Goal: Information Seeking & Learning: Learn about a topic

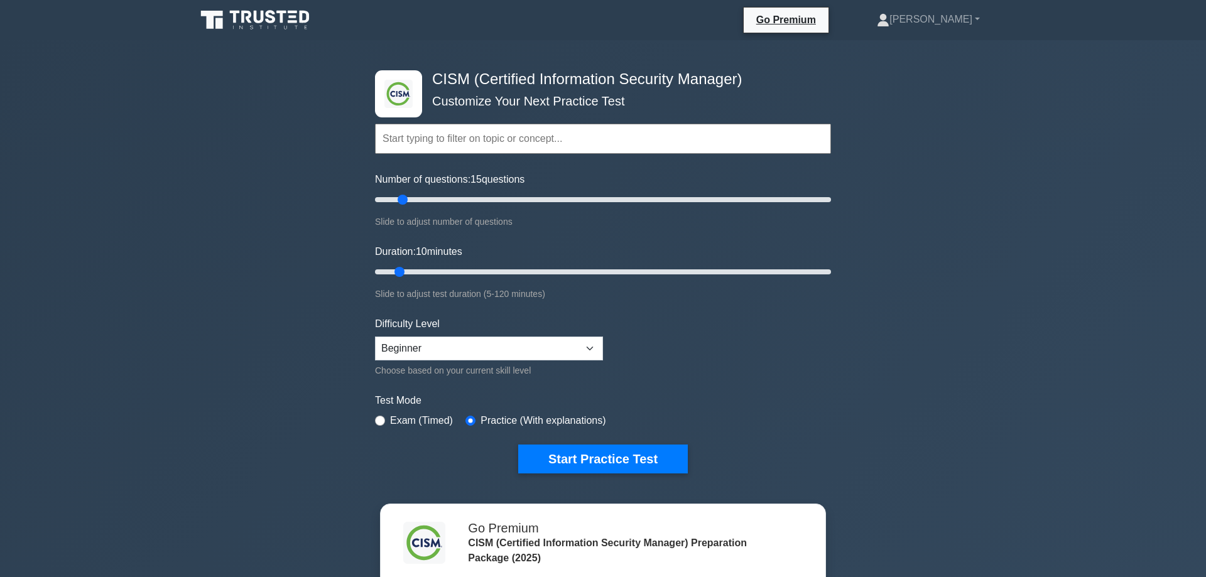
drag, startPoint x: 391, startPoint y: 202, endPoint x: 408, endPoint y: 202, distance: 17.0
type input "15"
click at [408, 202] on input "Number of questions: 15 questions" at bounding box center [603, 199] width 456 height 15
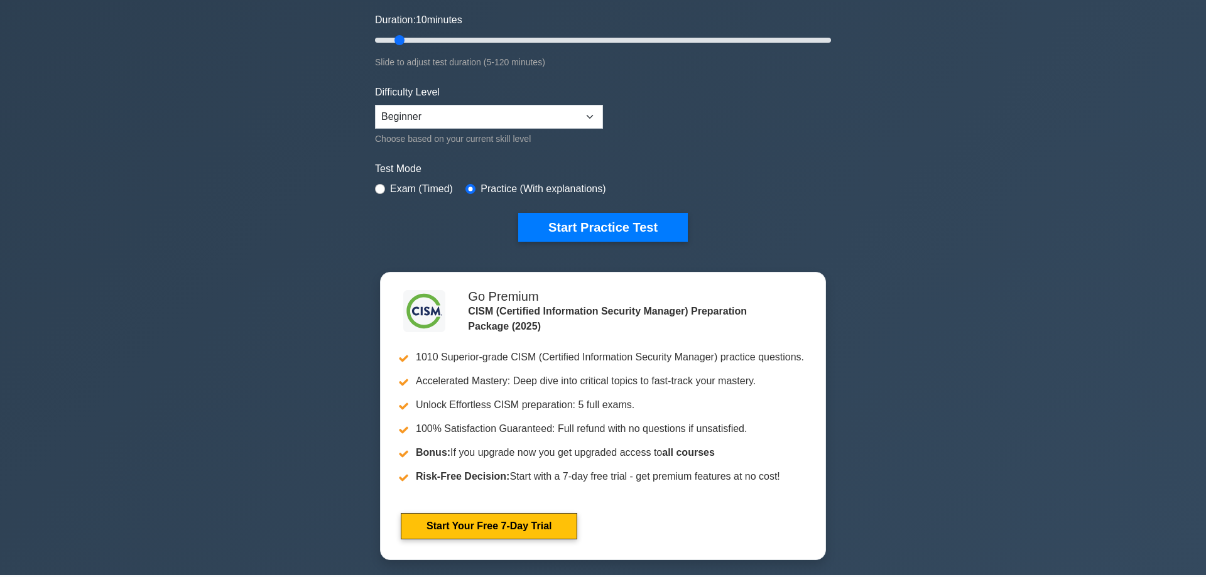
scroll to position [128, 0]
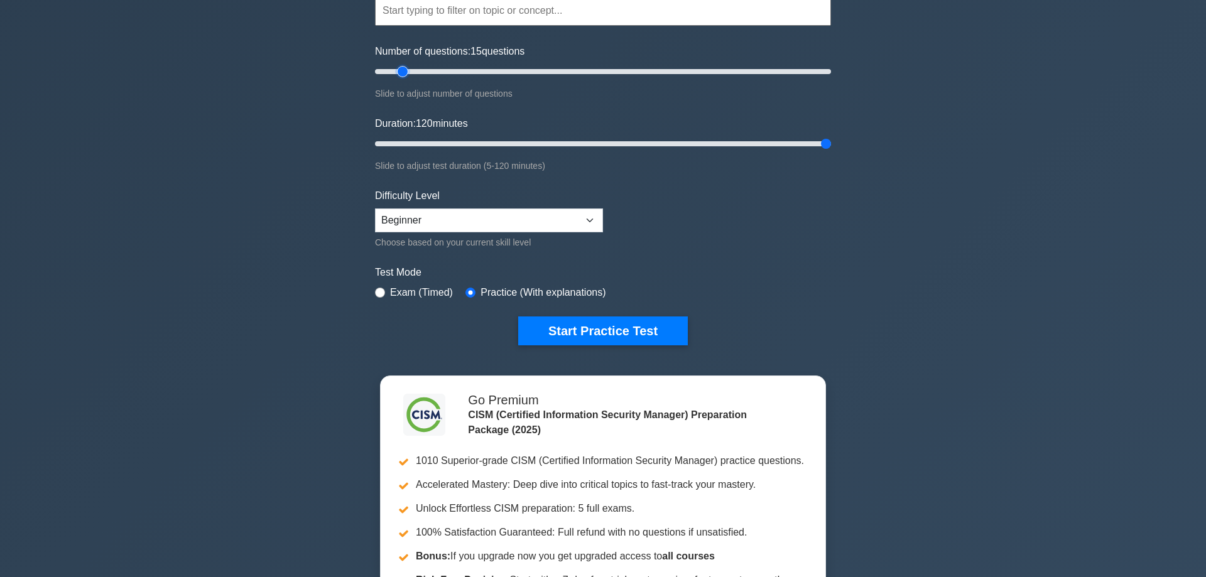
drag, startPoint x: 399, startPoint y: 143, endPoint x: 1030, endPoint y: 123, distance: 631.2
type input "120"
click at [831, 136] on input "Duration: 120 minutes" at bounding box center [603, 143] width 456 height 15
click at [605, 314] on form "Topics Enterprise Governance Information Security Strategy Information Security…" at bounding box center [603, 151] width 456 height 388
click at [282, 306] on div ".clsa-1{fill:#f6f7f8;}.clsa-2{fill:#6bb345;}.clsa-3{fill:#1d2e5c;} CISM (Certif…" at bounding box center [603, 295] width 1206 height 767
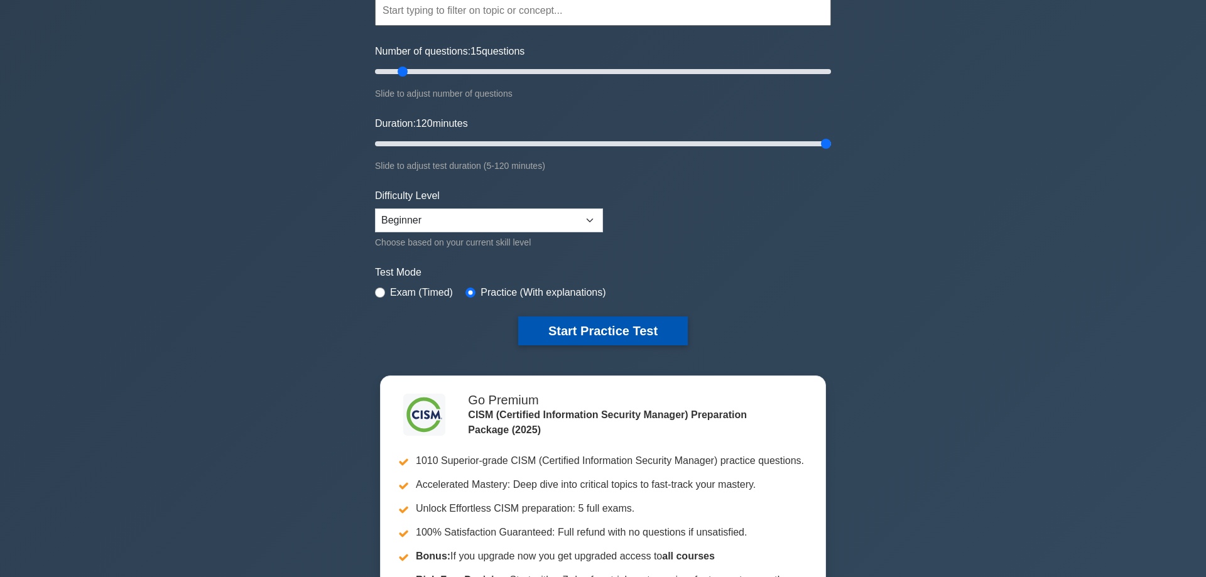
click at [589, 335] on button "Start Practice Test" at bounding box center [603, 331] width 170 height 29
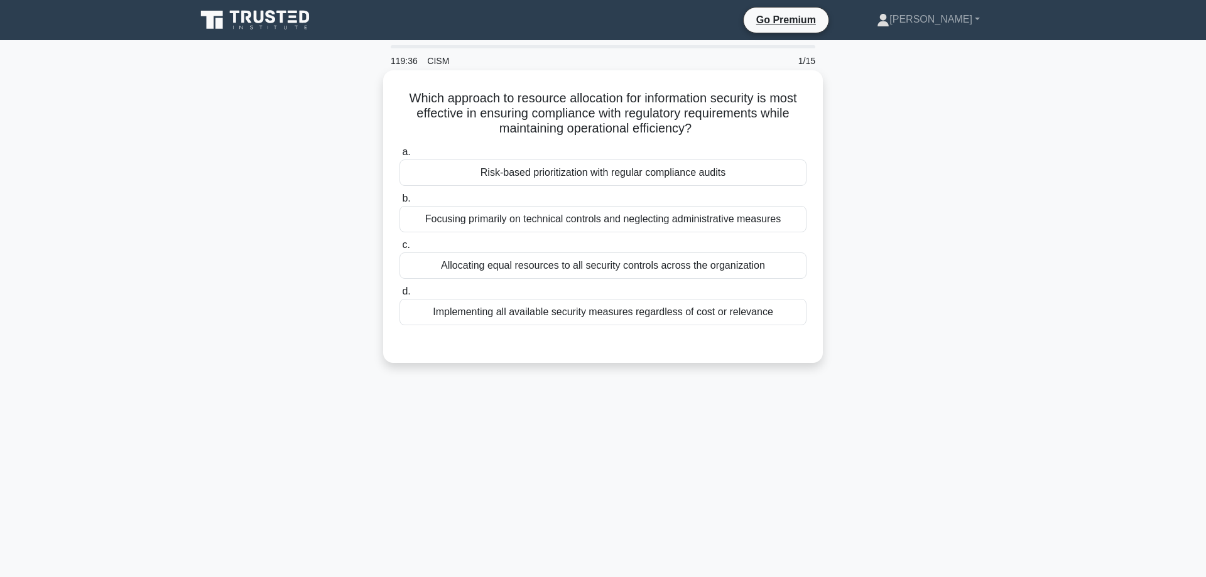
click at [617, 170] on div "Risk-based prioritization with regular compliance audits" at bounding box center [603, 173] width 407 height 26
click at [400, 156] on input "a. Risk-based prioritization with regular compliance audits" at bounding box center [400, 152] width 0 height 8
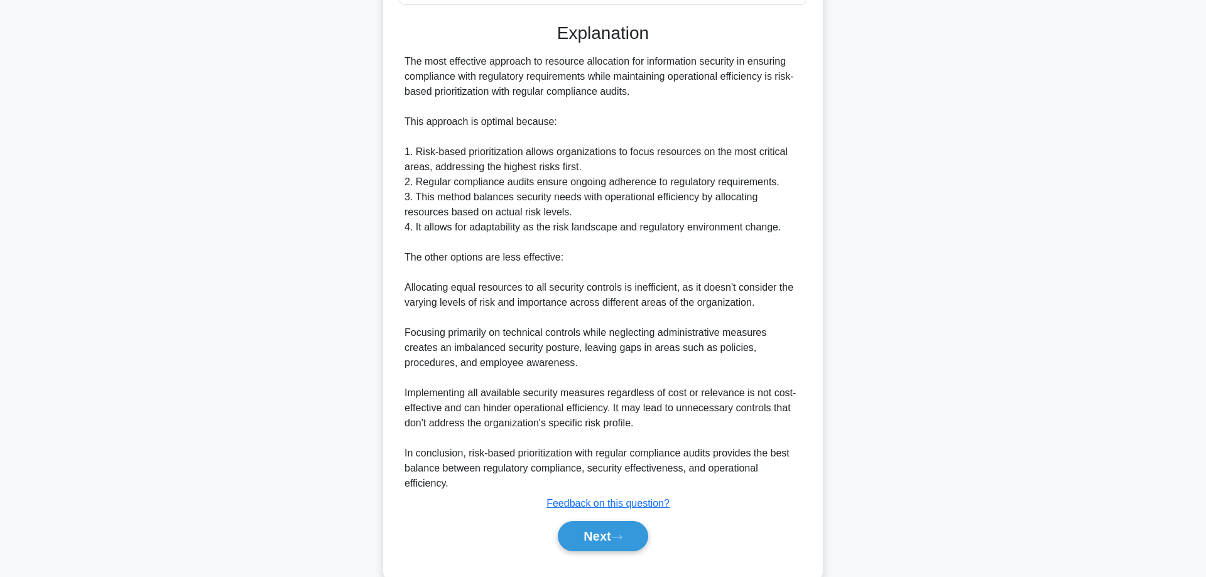
scroll to position [334, 0]
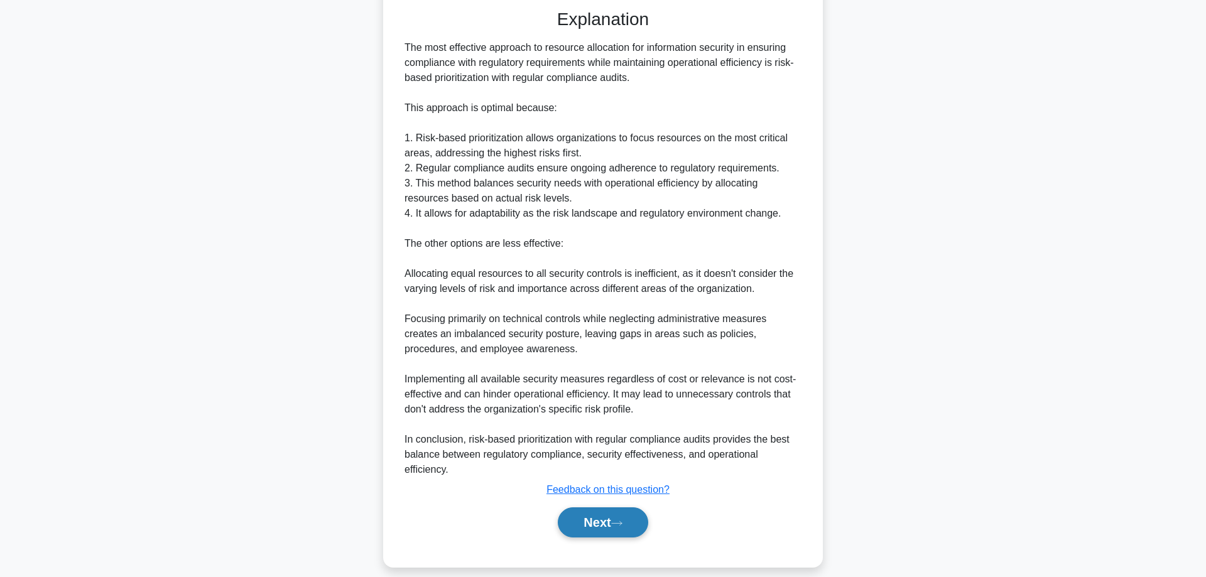
click at [609, 508] on button "Next" at bounding box center [603, 523] width 90 height 30
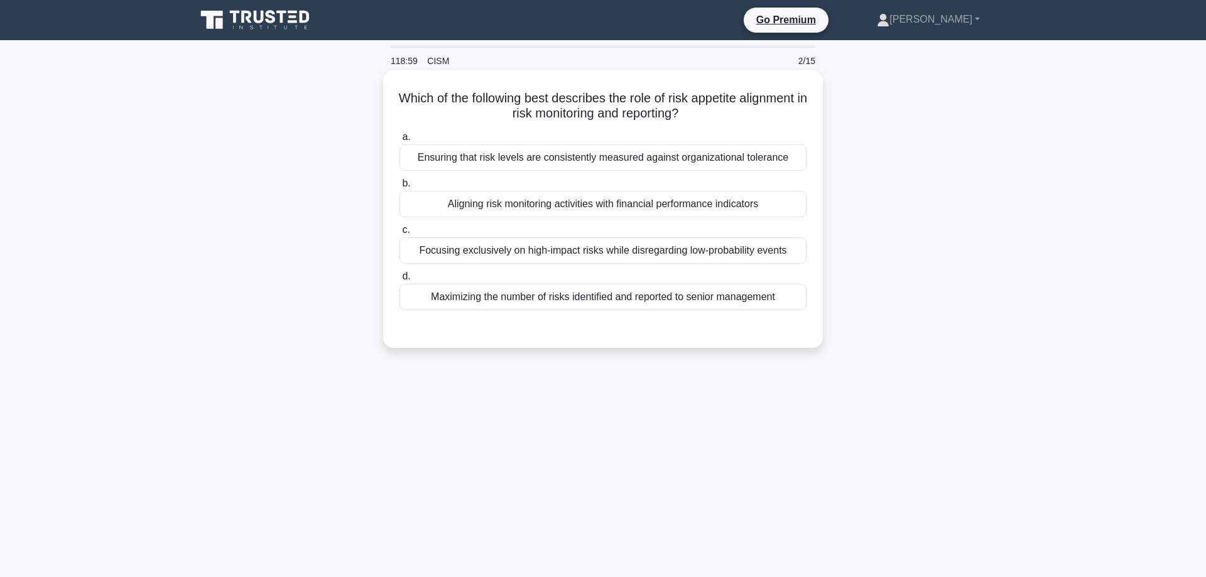
click at [593, 168] on div "Ensuring that risk levels are consistently measured against organizational tole…" at bounding box center [603, 158] width 407 height 26
click at [400, 141] on input "a. Ensuring that risk levels are consistently measured against organizational t…" at bounding box center [400, 137] width 0 height 8
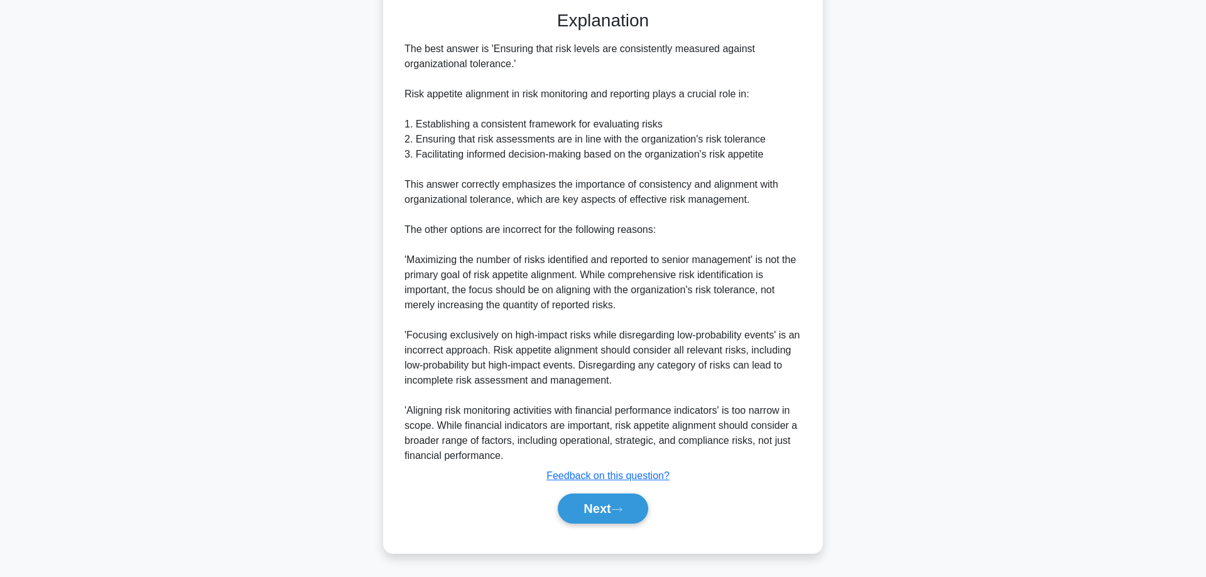
scroll to position [319, 0]
click at [596, 512] on button "Next" at bounding box center [603, 509] width 90 height 30
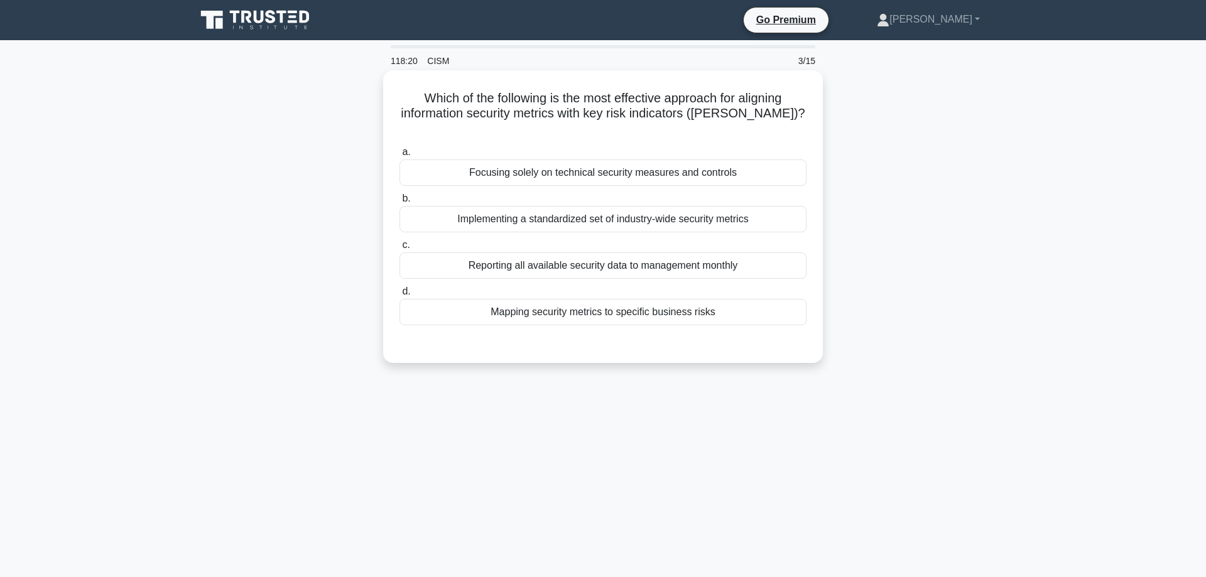
click at [505, 300] on div "Mapping security metrics to specific business risks" at bounding box center [603, 312] width 407 height 26
click at [400, 296] on input "d. Mapping security metrics to specific business risks" at bounding box center [400, 292] width 0 height 8
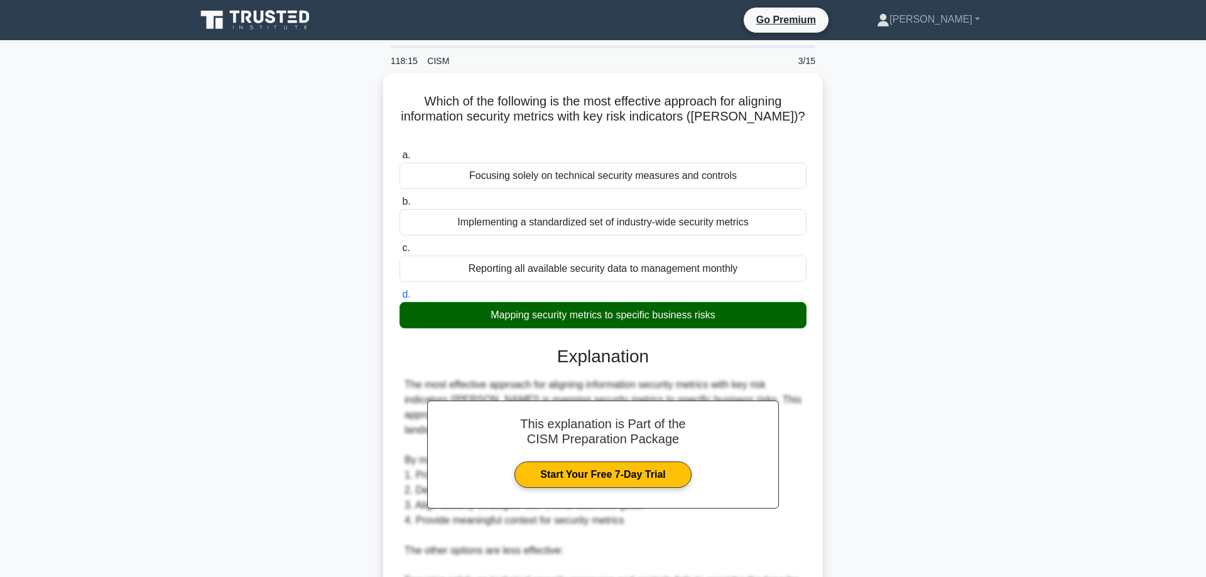
scroll to position [274, 0]
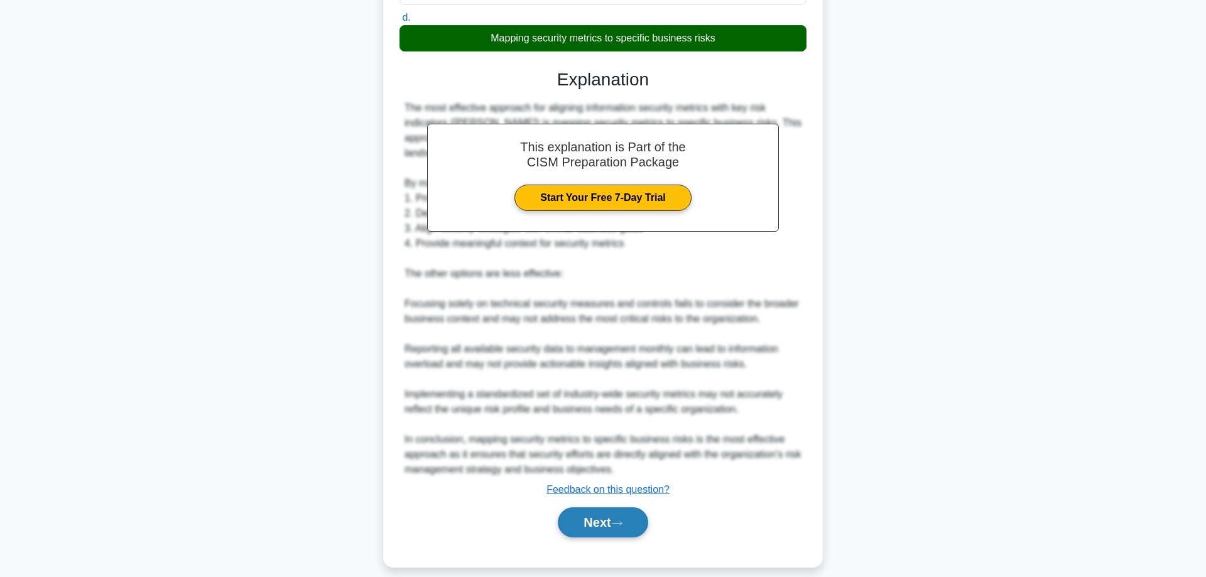
click at [571, 515] on button "Next" at bounding box center [603, 523] width 90 height 30
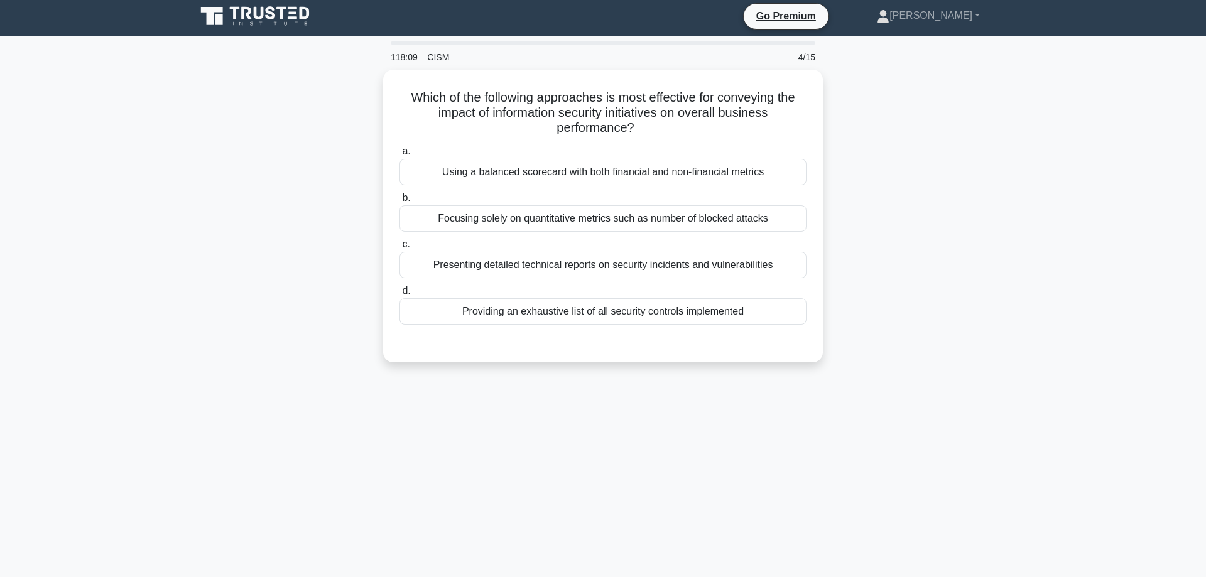
scroll to position [0, 0]
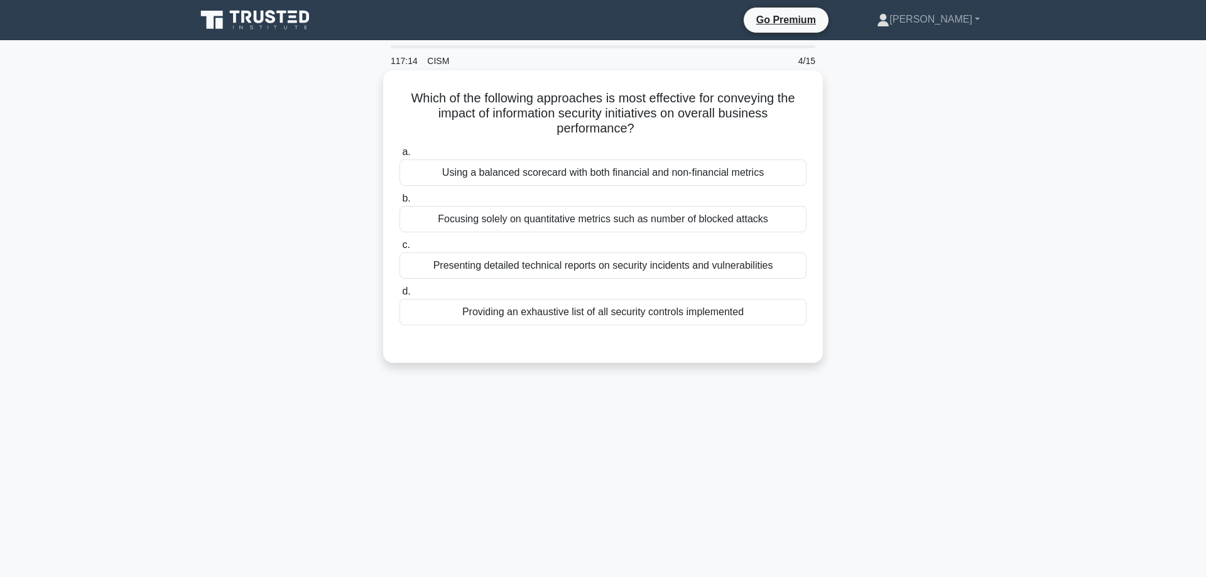
click at [478, 273] on div "Presenting detailed technical reports on security incidents and vulnerabilities" at bounding box center [603, 266] width 407 height 26
click at [400, 249] on input "c. Presenting detailed technical reports on security incidents and vulnerabilit…" at bounding box center [400, 245] width 0 height 8
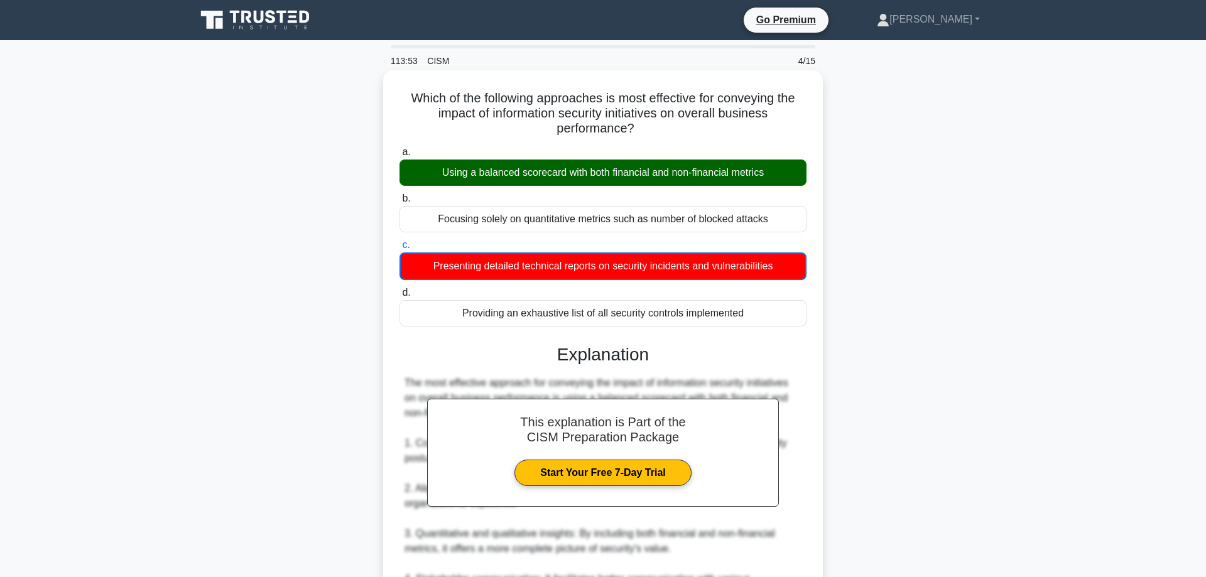
drag, startPoint x: 412, startPoint y: 96, endPoint x: 755, endPoint y: 315, distance: 407.0
click at [755, 315] on div "Which of the following approaches is most effective for conveying the impact of…" at bounding box center [603, 494] width 430 height 838
copy div "a. Using a balanced scorecard with both financial and non-financial metrics b. …"
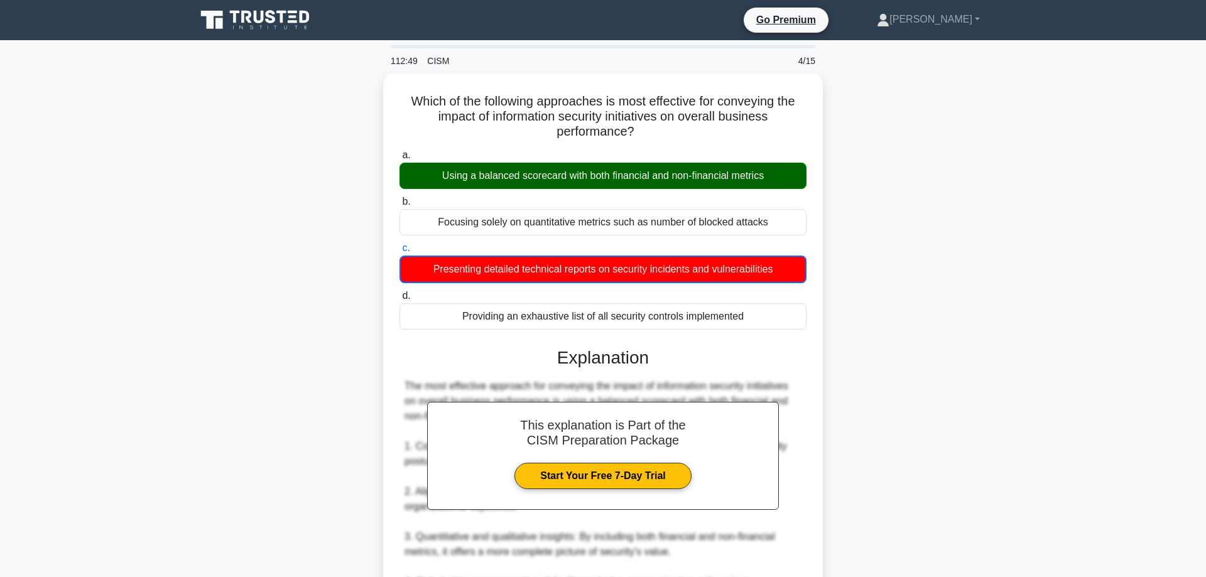
click at [902, 310] on div "Which of the following approaches is most effective for conveying the impact of…" at bounding box center [602, 505] width 829 height 863
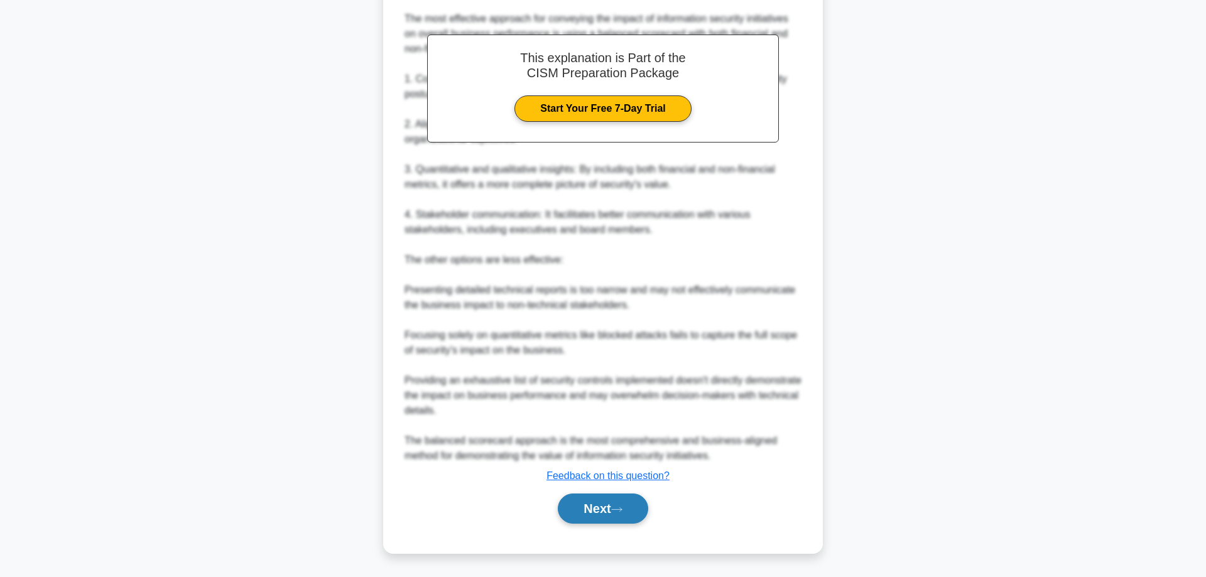
click at [593, 511] on button "Next" at bounding box center [603, 509] width 90 height 30
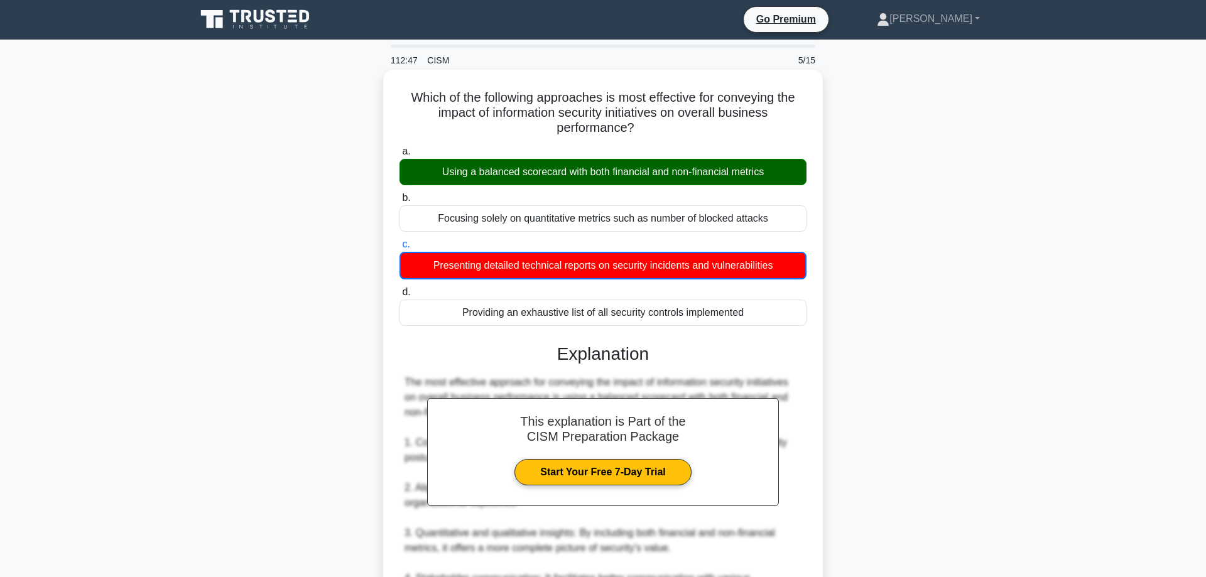
scroll to position [0, 0]
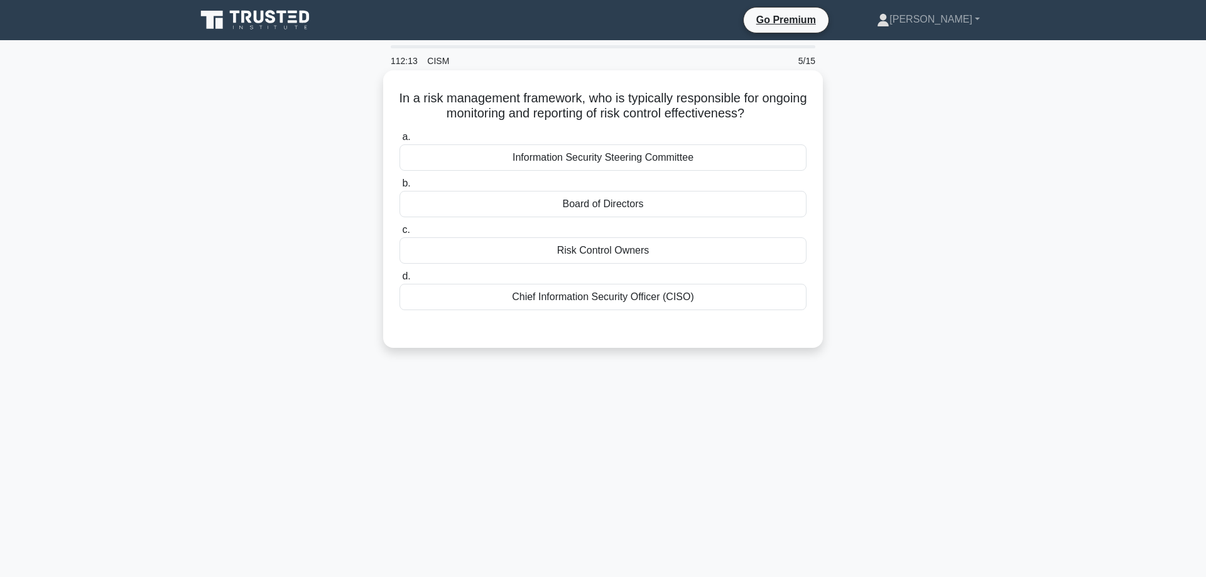
click at [569, 251] on div "Risk Control Owners" at bounding box center [603, 251] width 407 height 26
click at [400, 234] on input "c. Risk Control Owners" at bounding box center [400, 230] width 0 height 8
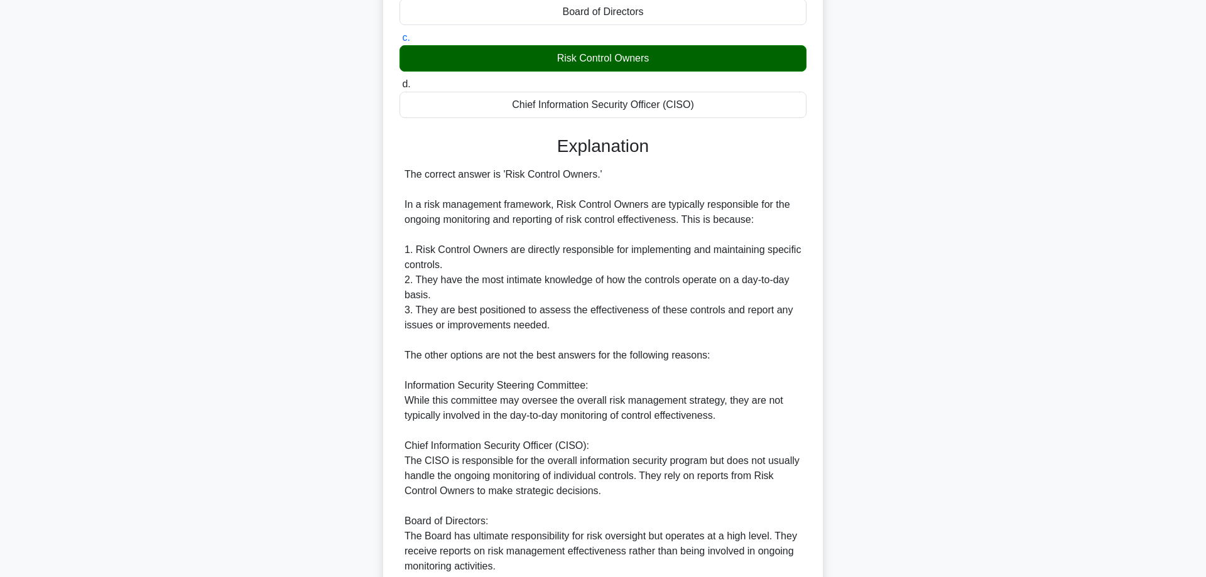
scroll to position [304, 0]
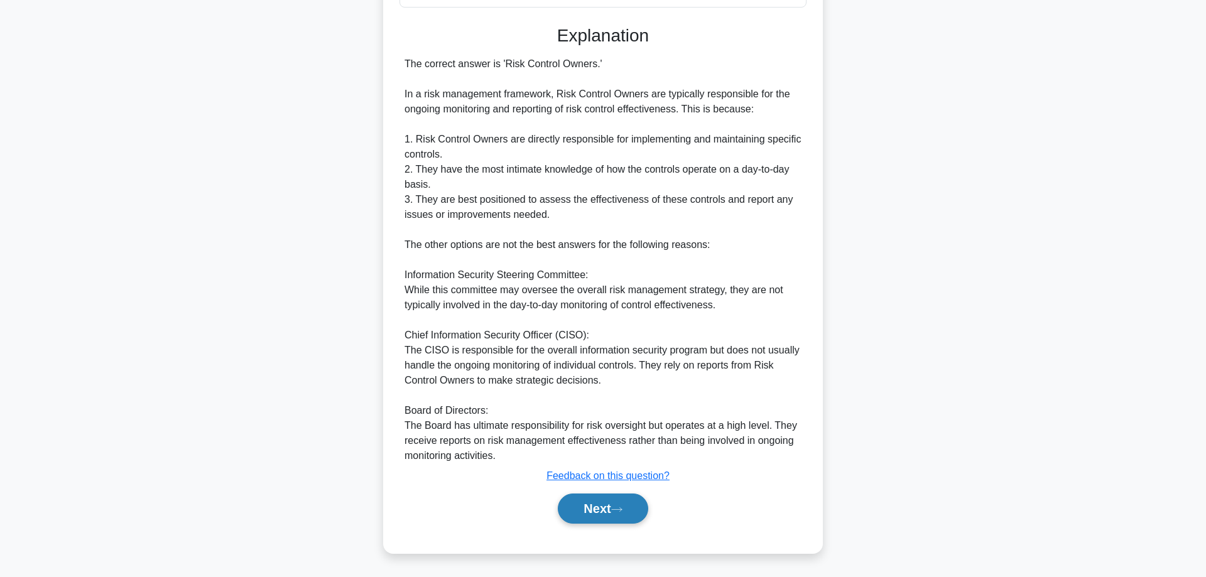
click at [613, 497] on button "Next" at bounding box center [603, 509] width 90 height 30
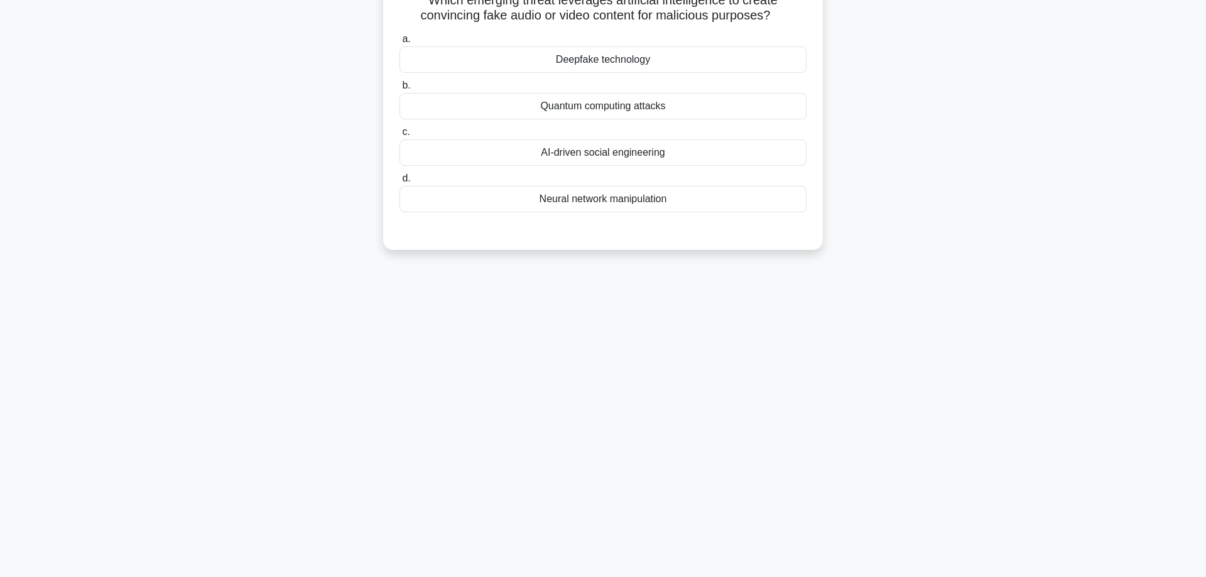
scroll to position [0, 0]
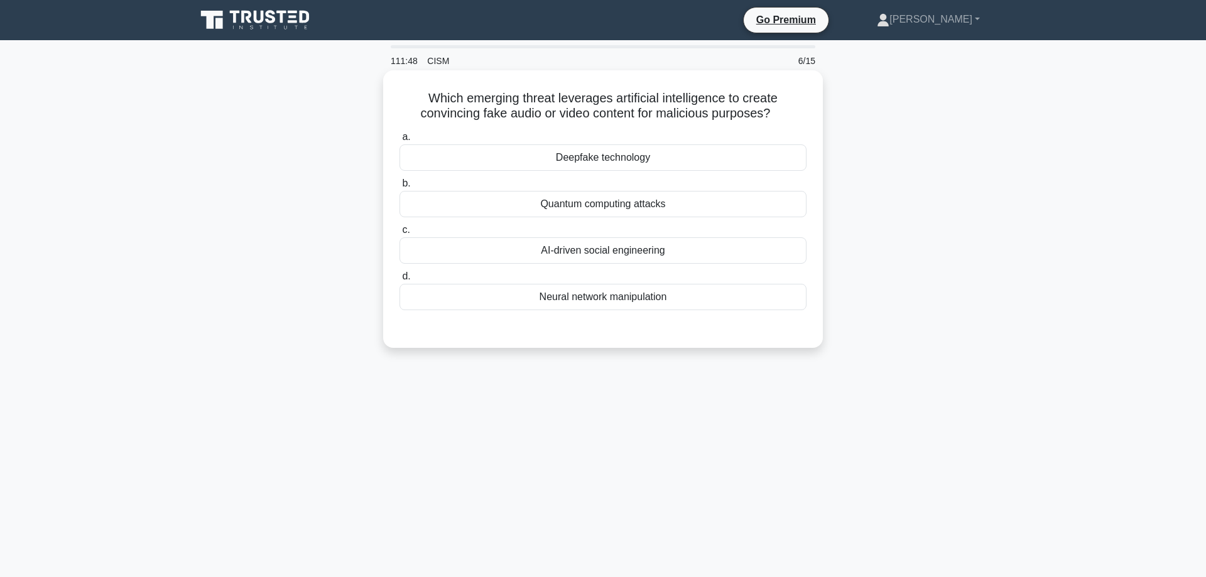
click at [696, 165] on div "Deepfake technology" at bounding box center [603, 158] width 407 height 26
click at [400, 141] on input "a. Deepfake technology" at bounding box center [400, 137] width 0 height 8
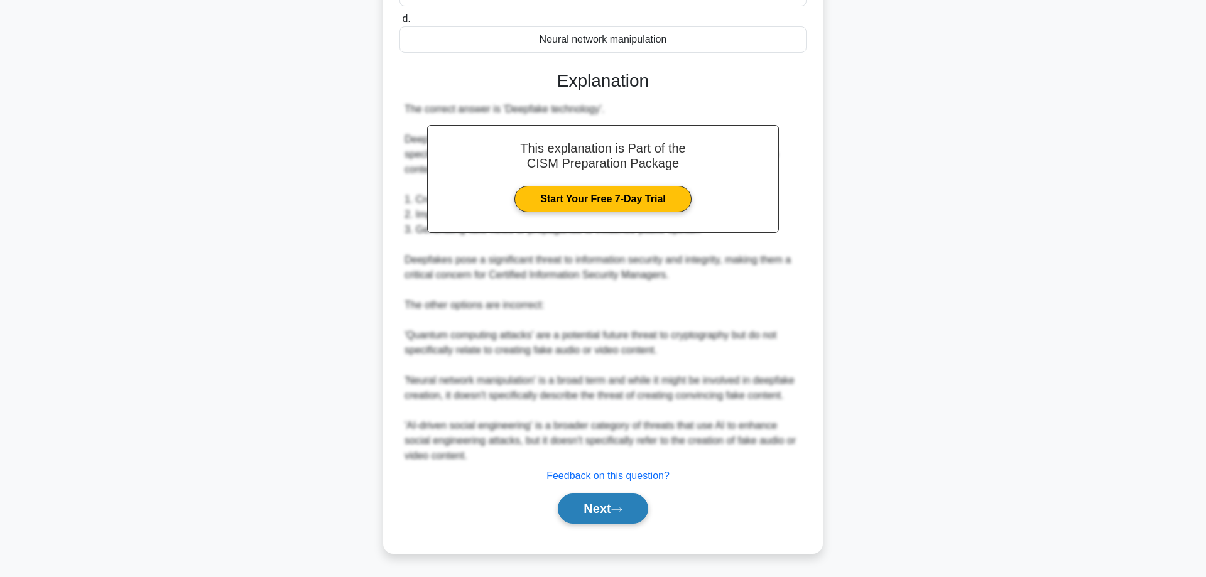
click at [597, 516] on button "Next" at bounding box center [603, 509] width 90 height 30
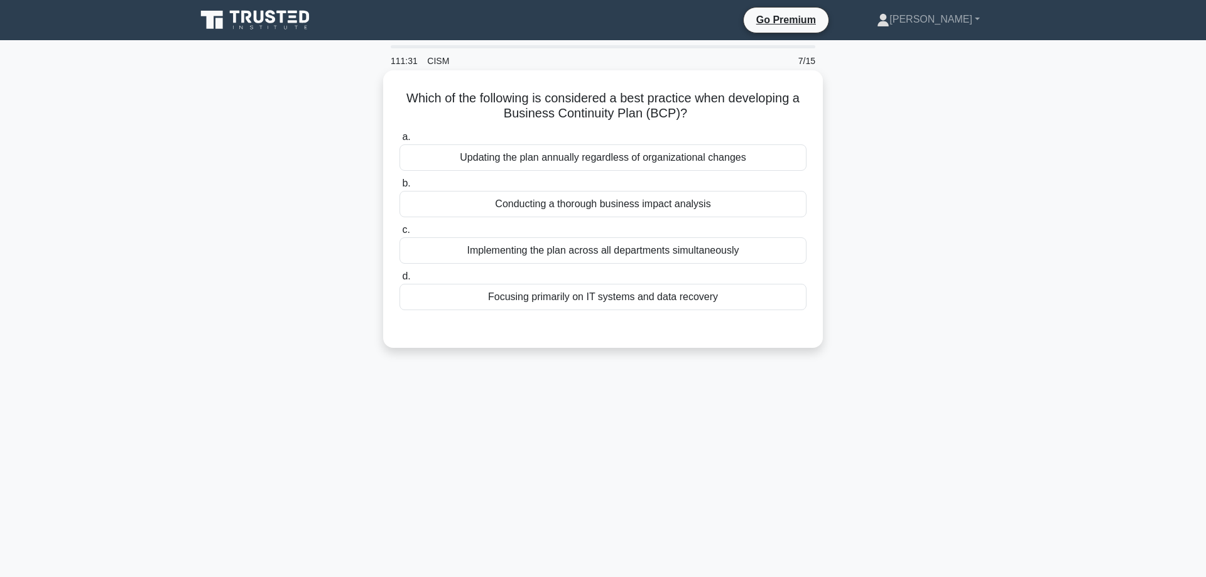
click at [662, 203] on div "Conducting a thorough business impact analysis" at bounding box center [603, 204] width 407 height 26
click at [400, 188] on input "b. Conducting a thorough business impact analysis" at bounding box center [400, 184] width 0 height 8
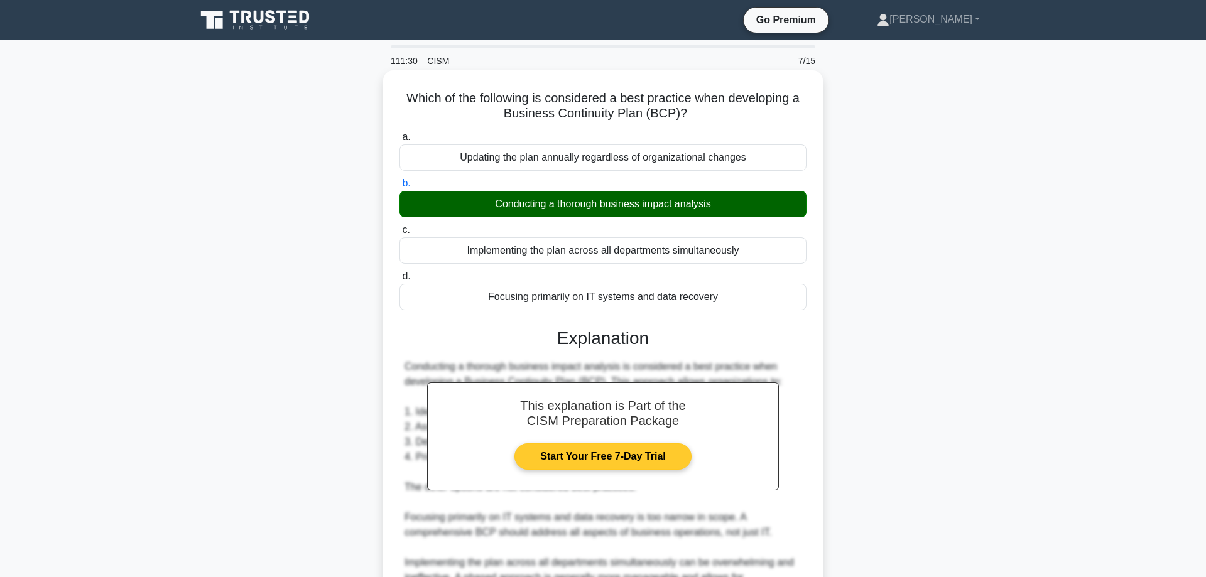
scroll to position [199, 0]
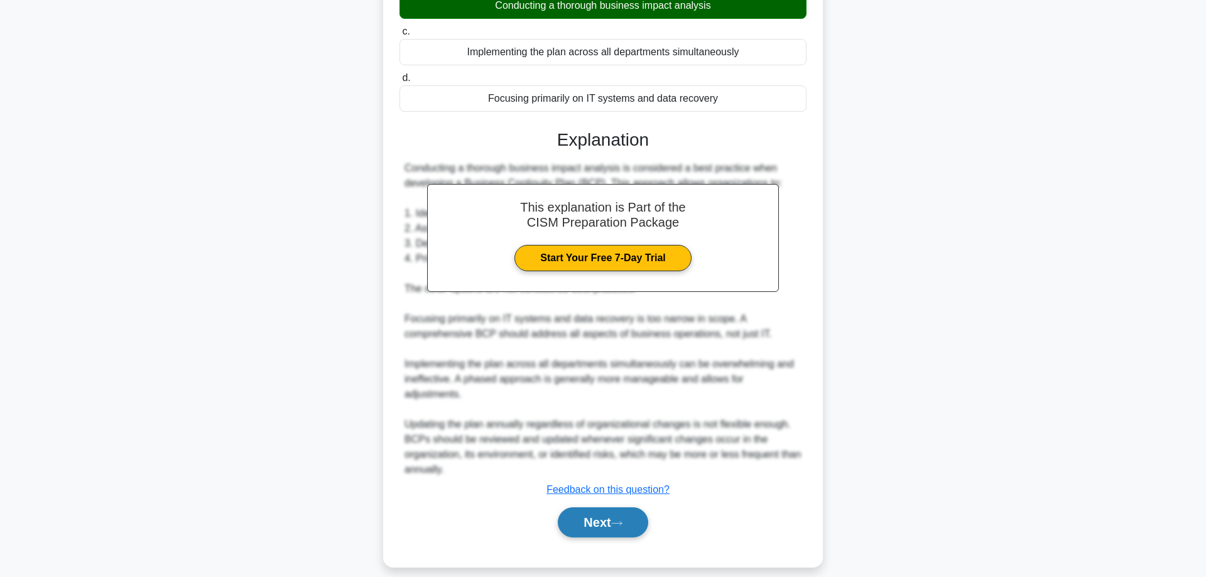
click at [608, 513] on button "Next" at bounding box center [603, 523] width 90 height 30
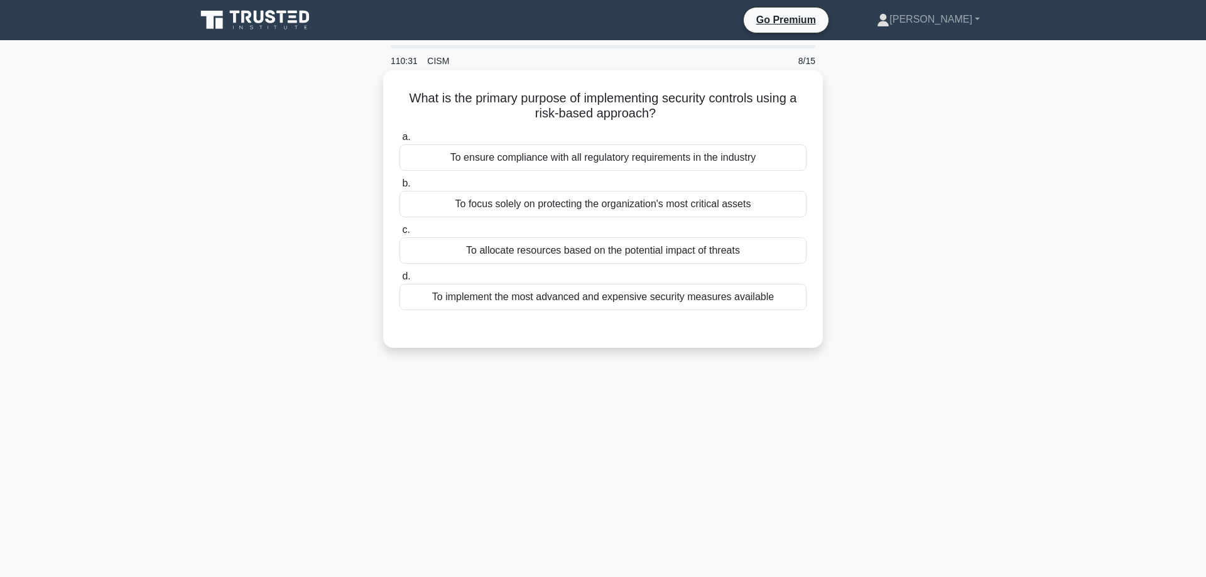
click at [621, 209] on div "To focus solely on protecting the organization's most critical assets" at bounding box center [603, 204] width 407 height 26
click at [400, 188] on input "b. To focus solely on protecting the organization's most critical assets" at bounding box center [400, 184] width 0 height 8
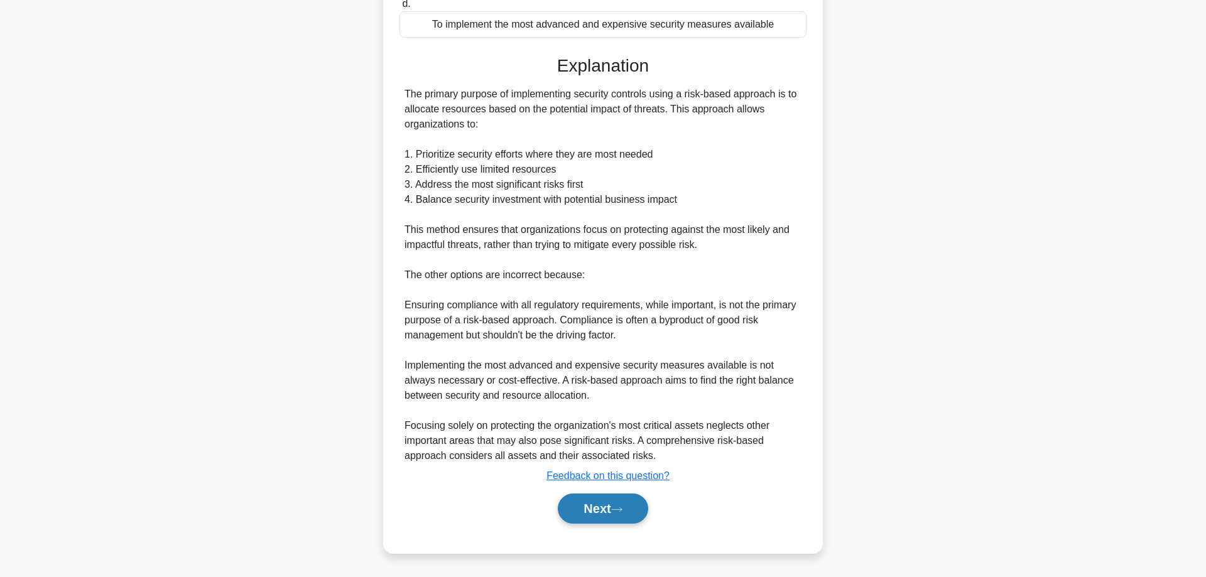
click at [611, 503] on button "Next" at bounding box center [603, 509] width 90 height 30
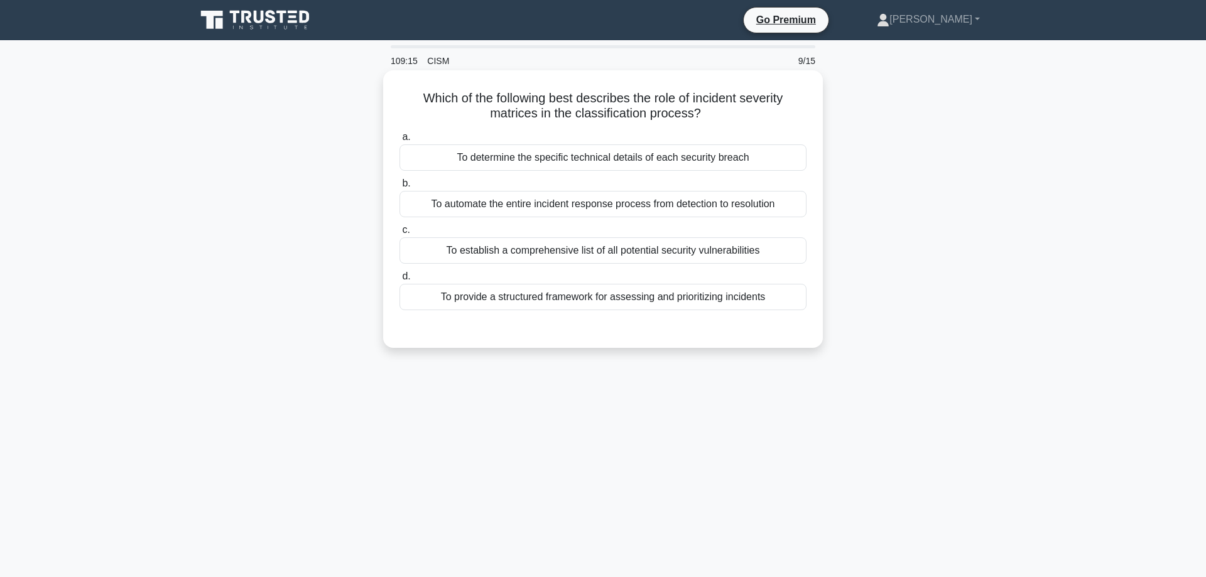
click at [556, 299] on div "To provide a structured framework for assessing and prioritizing incidents" at bounding box center [603, 297] width 407 height 26
click at [400, 281] on input "d. To provide a structured framework for assessing and prioritizing incidents" at bounding box center [400, 277] width 0 height 8
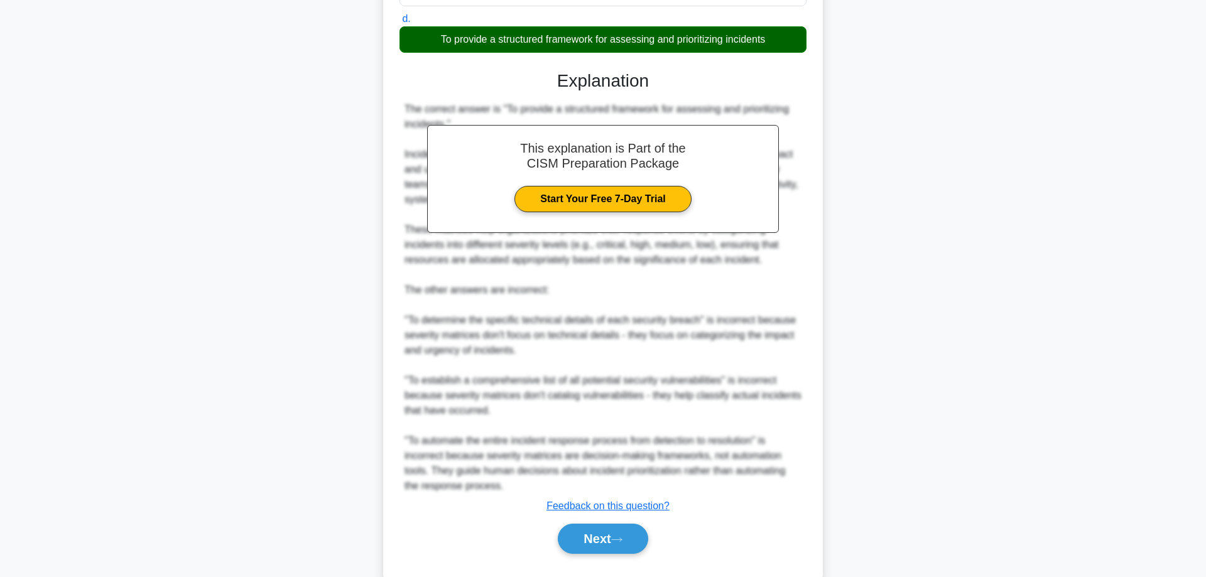
scroll to position [289, 0]
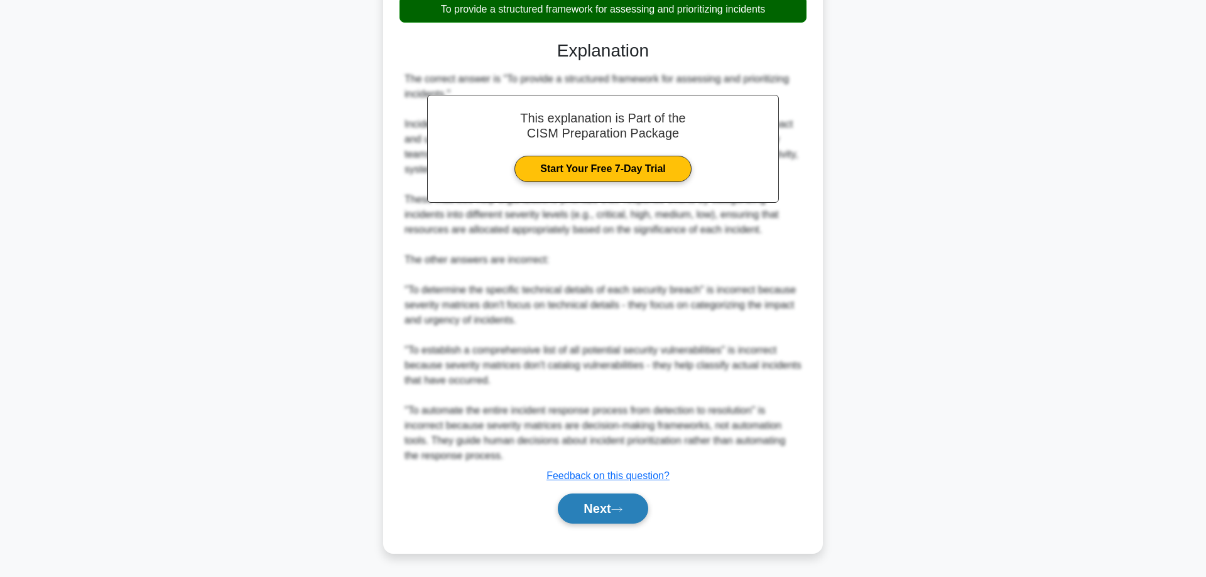
click at [586, 508] on button "Next" at bounding box center [603, 509] width 90 height 30
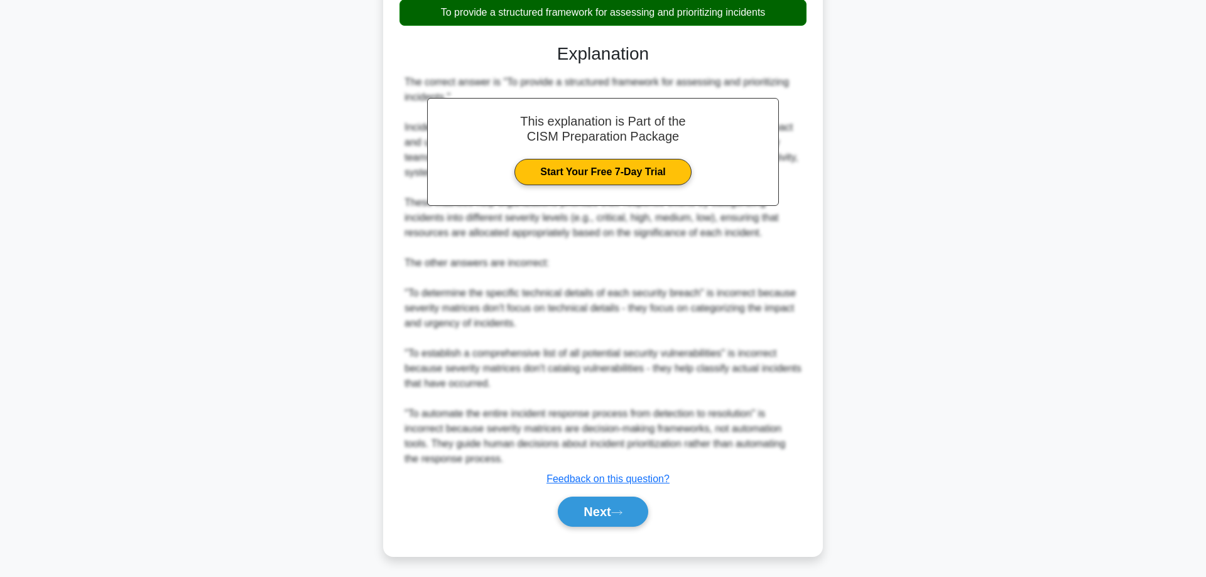
scroll to position [0, 0]
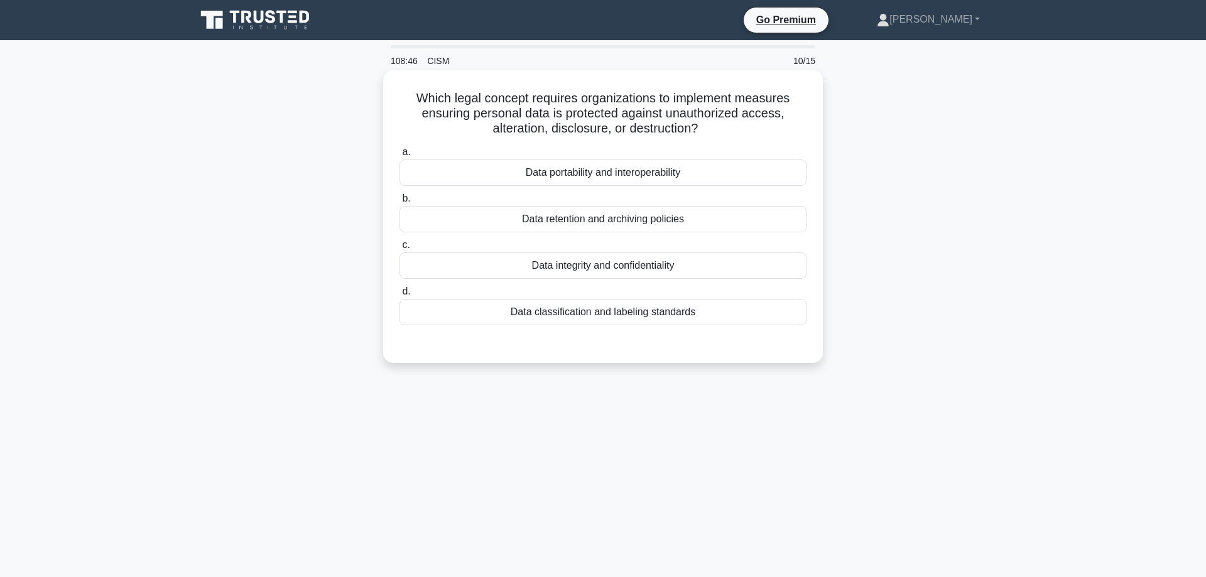
click at [602, 270] on div "Data integrity and confidentiality" at bounding box center [603, 266] width 407 height 26
click at [400, 249] on input "c. Data integrity and confidentiality" at bounding box center [400, 245] width 0 height 8
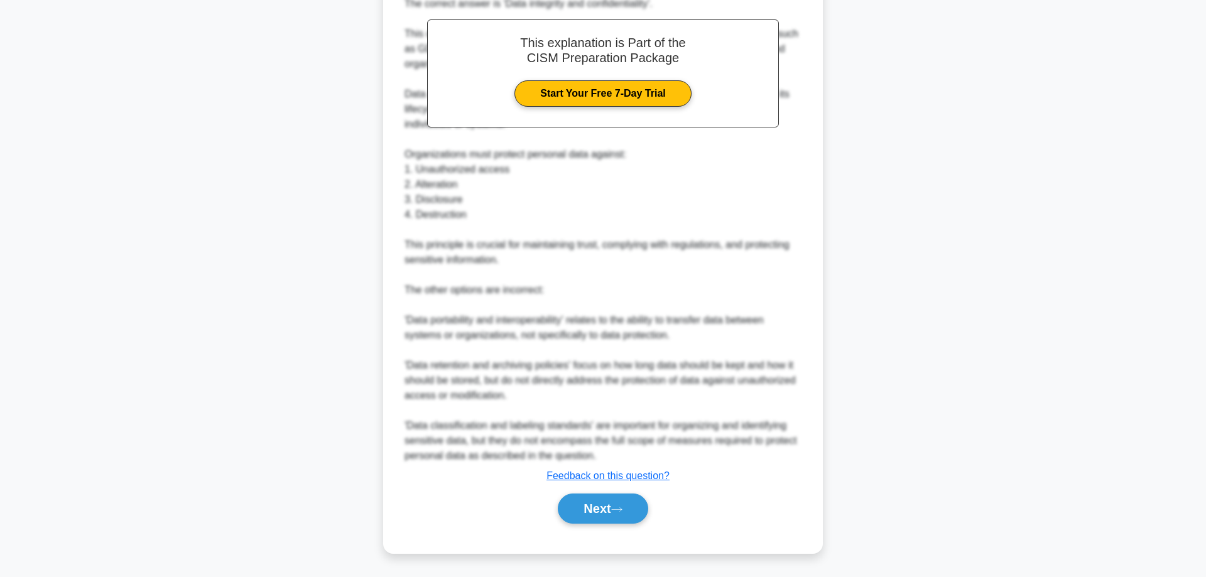
scroll to position [380, 0]
click at [608, 515] on button "Next" at bounding box center [603, 509] width 90 height 30
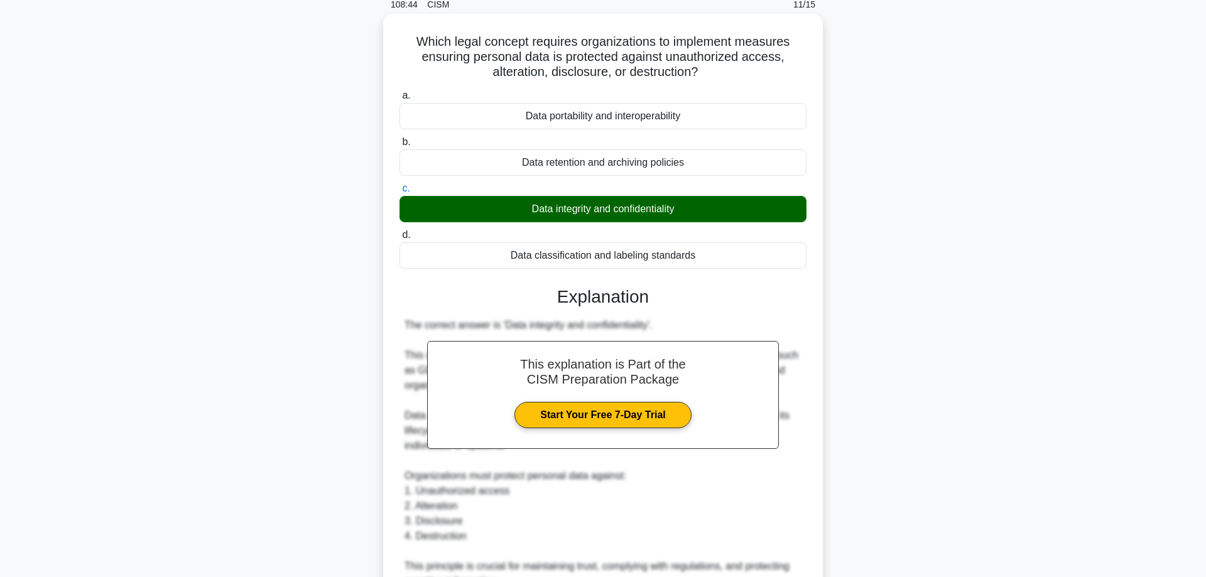
scroll to position [0, 0]
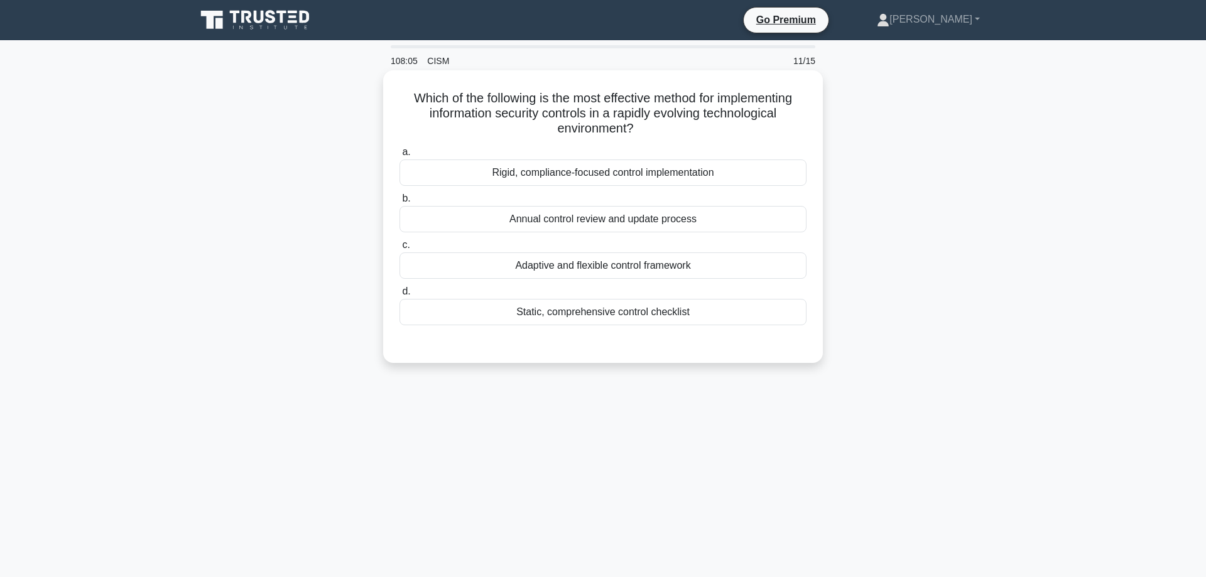
click at [640, 271] on div "Adaptive and flexible control framework" at bounding box center [603, 266] width 407 height 26
click at [400, 249] on input "c. Adaptive and flexible control framework" at bounding box center [400, 245] width 0 height 8
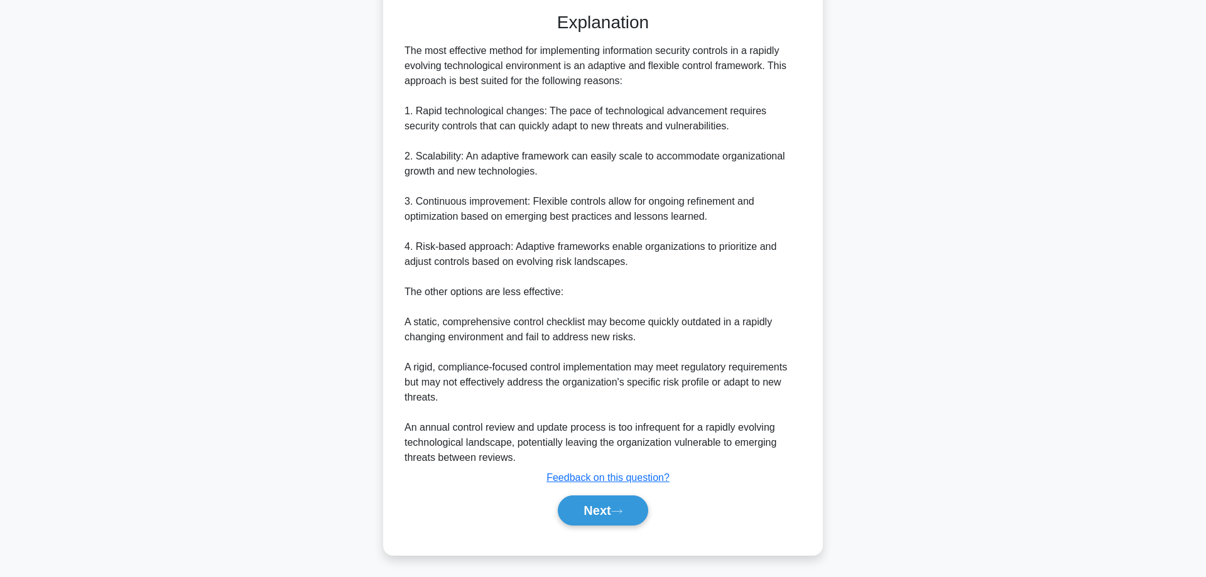
scroll to position [334, 0]
click at [597, 515] on button "Next" at bounding box center [603, 509] width 90 height 30
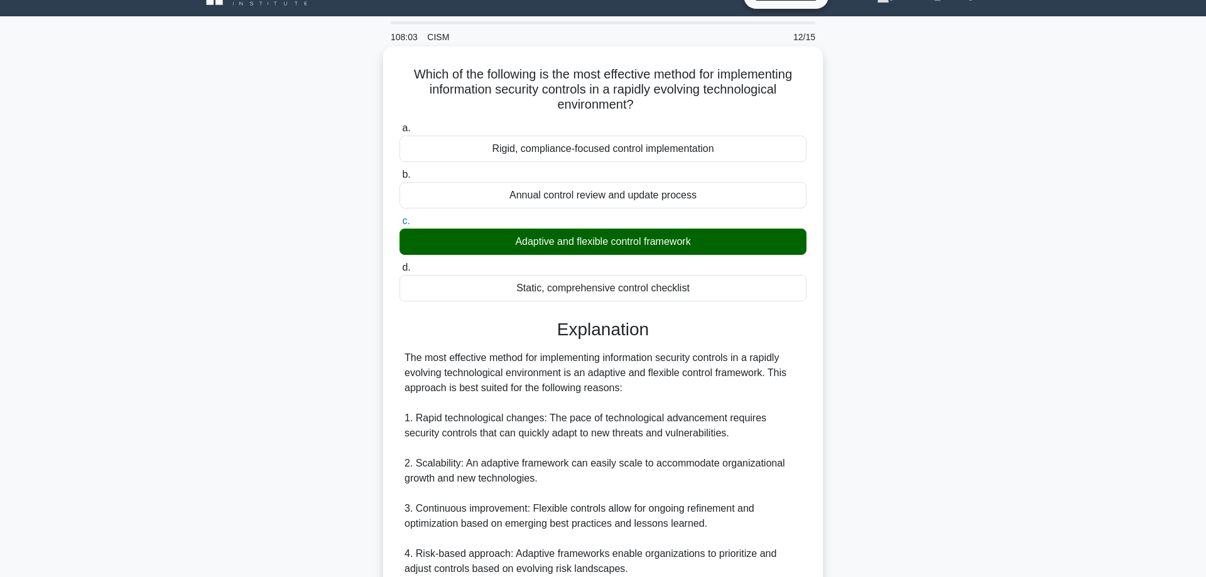
scroll to position [0, 0]
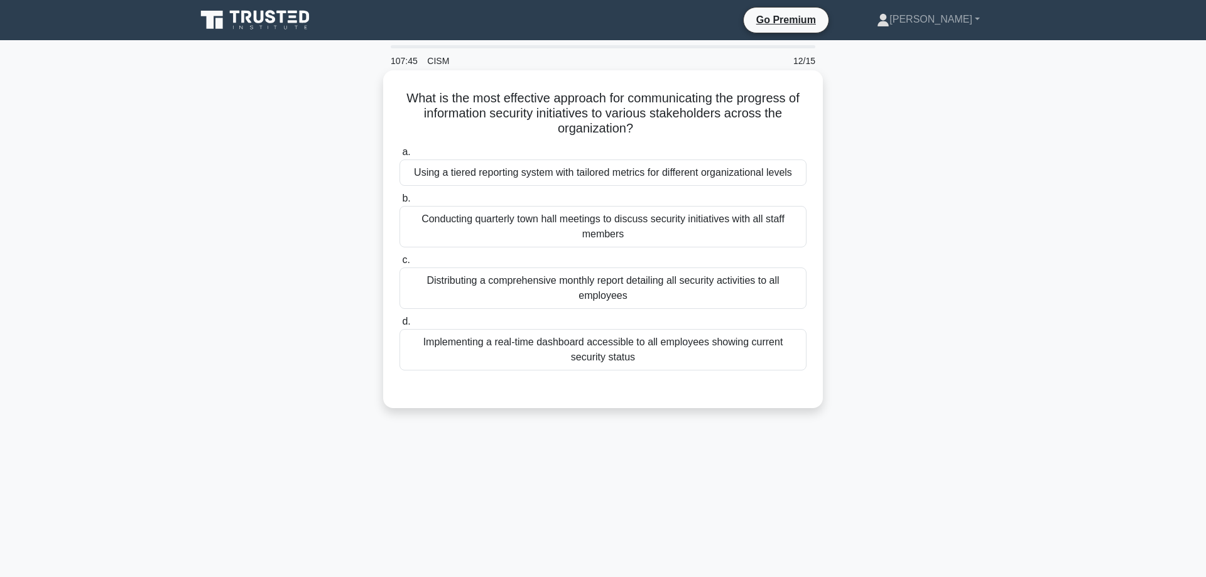
click at [584, 175] on div "Using a tiered reporting system with tailored metrics for different organizatio…" at bounding box center [603, 173] width 407 height 26
click at [400, 156] on input "a. Using a tiered reporting system with tailored metrics for different organiza…" at bounding box center [400, 152] width 0 height 8
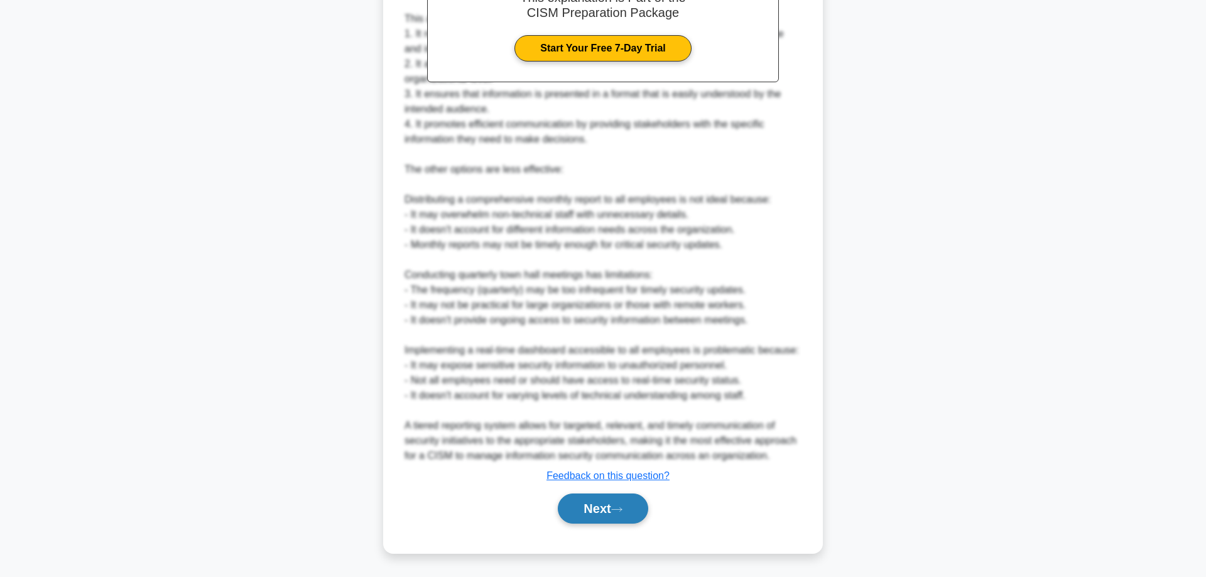
click at [602, 502] on button "Next" at bounding box center [603, 509] width 90 height 30
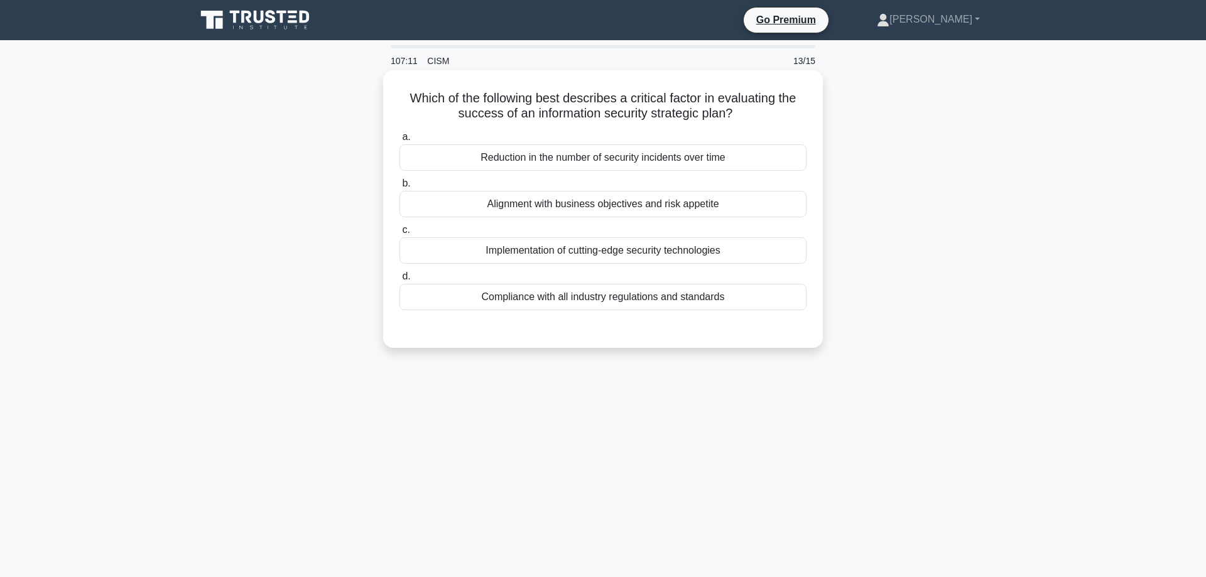
click at [568, 207] on div "Alignment with business objectives and risk appetite" at bounding box center [603, 204] width 407 height 26
click at [400, 188] on input "b. Alignment with business objectives and risk appetite" at bounding box center [400, 184] width 0 height 8
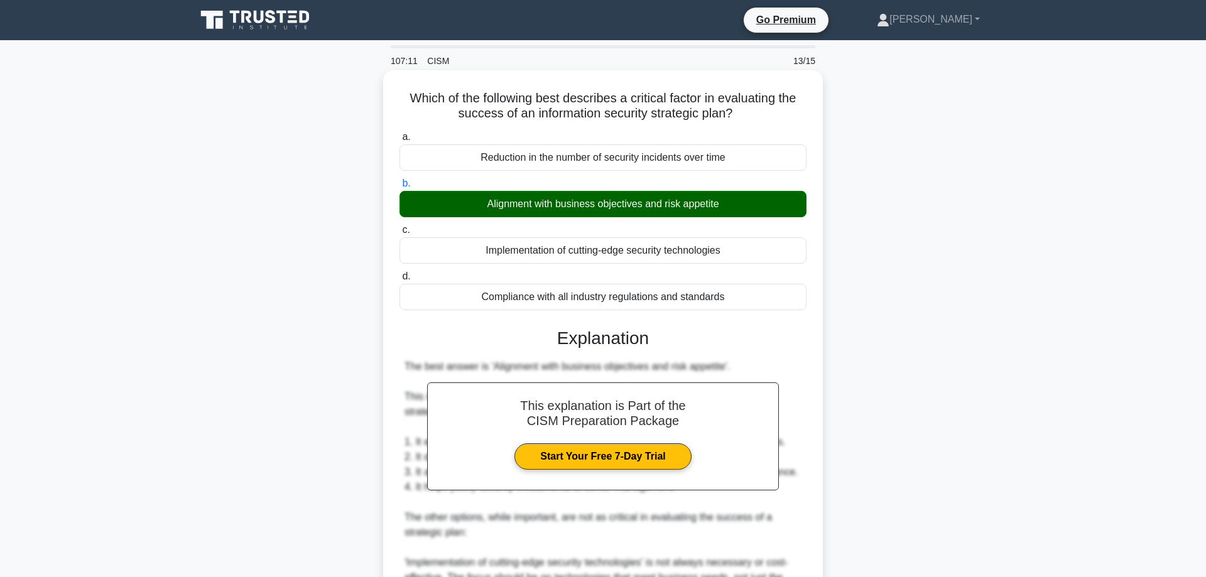
scroll to position [319, 0]
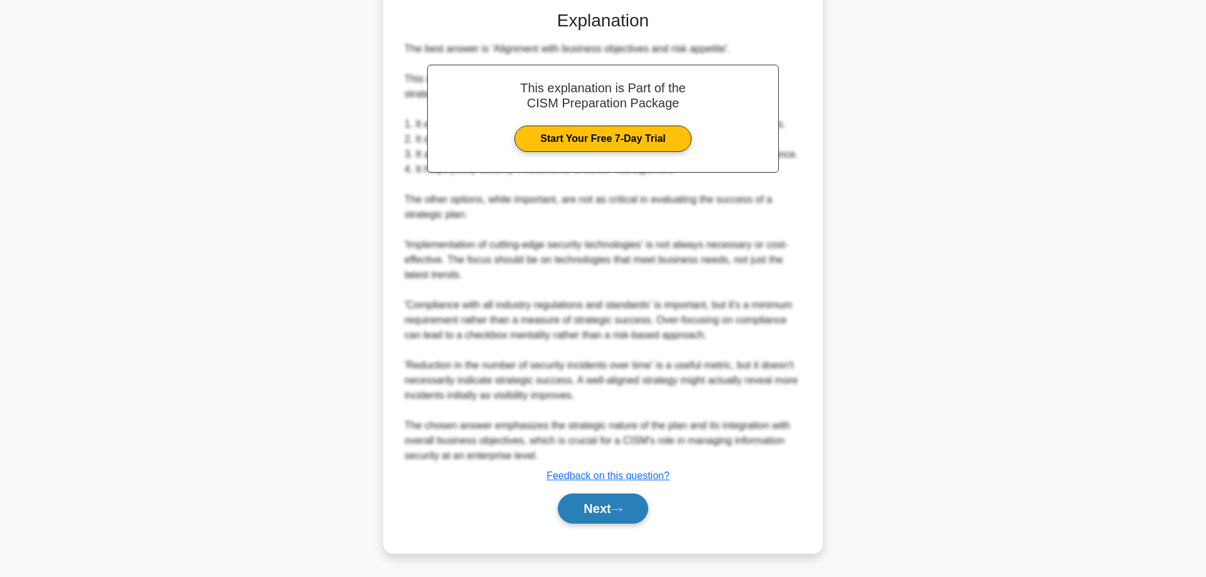
click at [613, 515] on button "Next" at bounding box center [603, 509] width 90 height 30
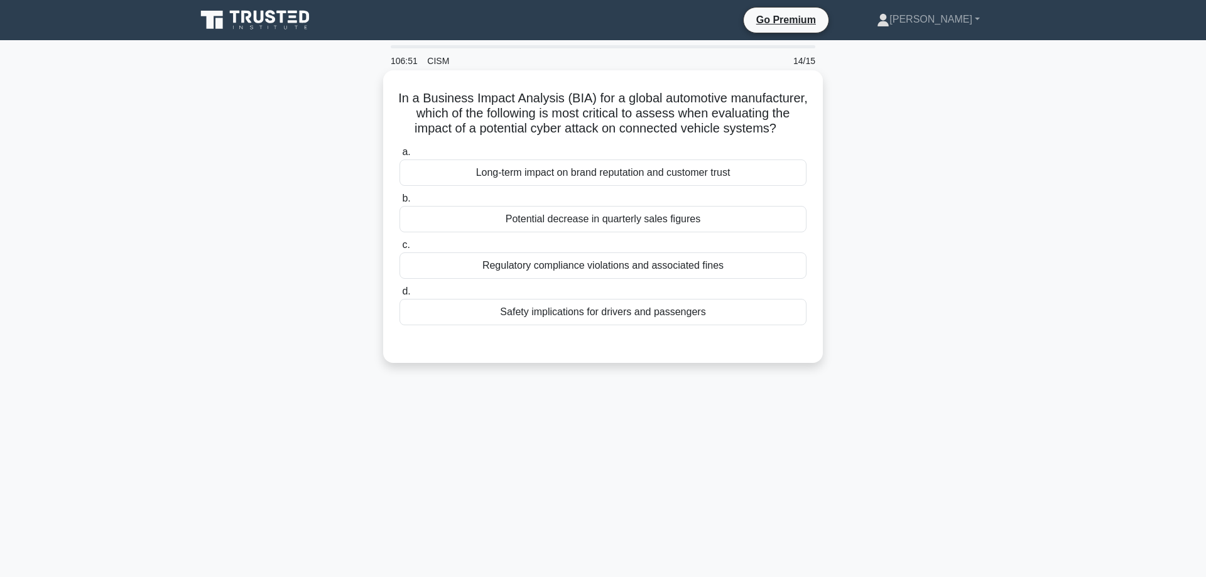
click at [544, 316] on div "Safety implications for drivers and passengers" at bounding box center [603, 312] width 407 height 26
click at [400, 296] on input "d. Safety implications for drivers and passengers" at bounding box center [400, 292] width 0 height 8
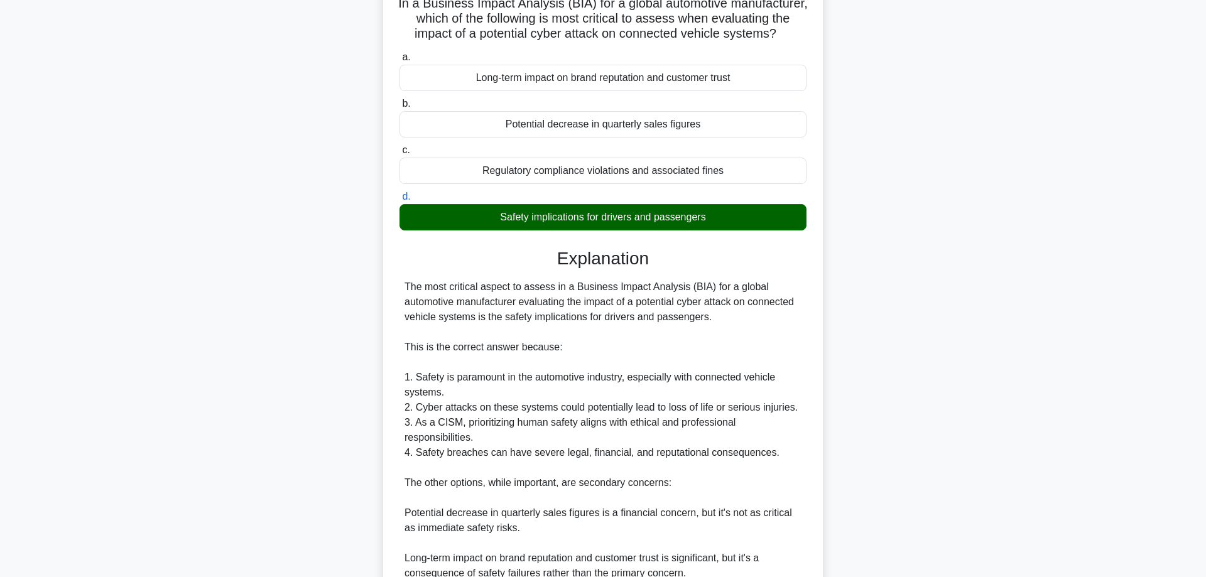
scroll to position [319, 0]
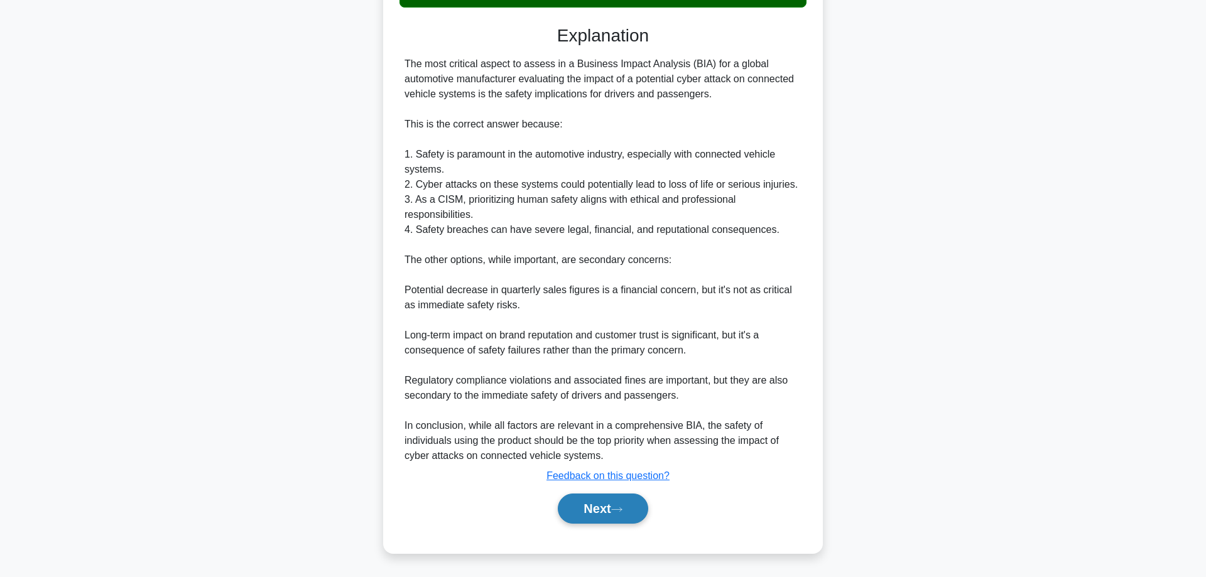
click at [611, 500] on button "Next" at bounding box center [603, 509] width 90 height 30
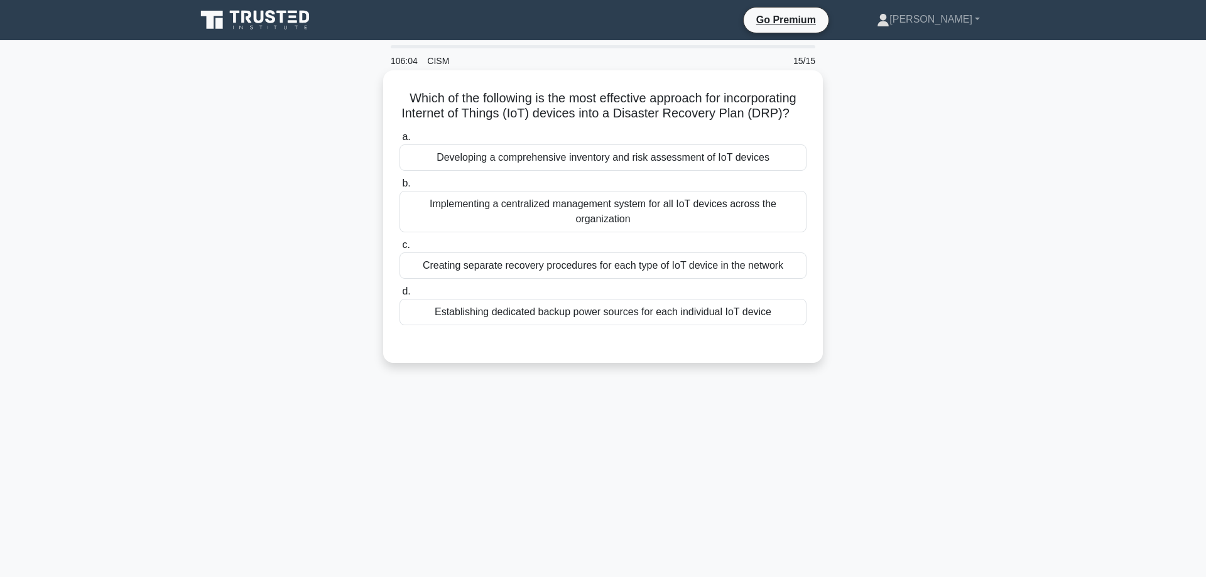
click at [630, 159] on div "Developing a comprehensive inventory and risk assessment of IoT devices" at bounding box center [603, 158] width 407 height 26
click at [400, 141] on input "a. Developing a comprehensive inventory and risk assessment of IoT devices" at bounding box center [400, 137] width 0 height 8
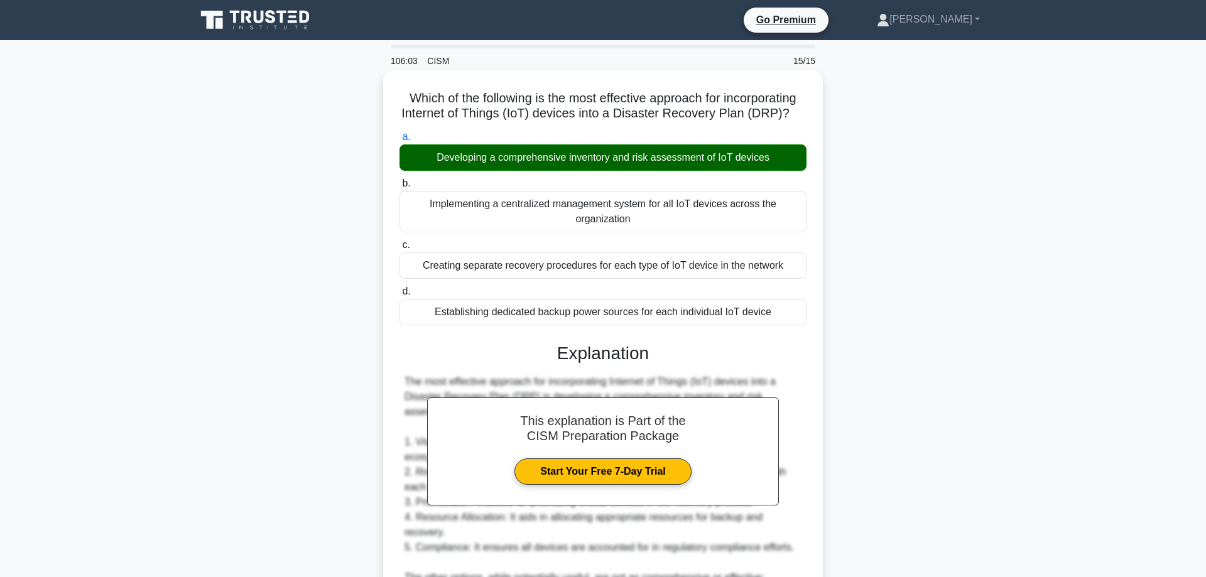
scroll to position [319, 0]
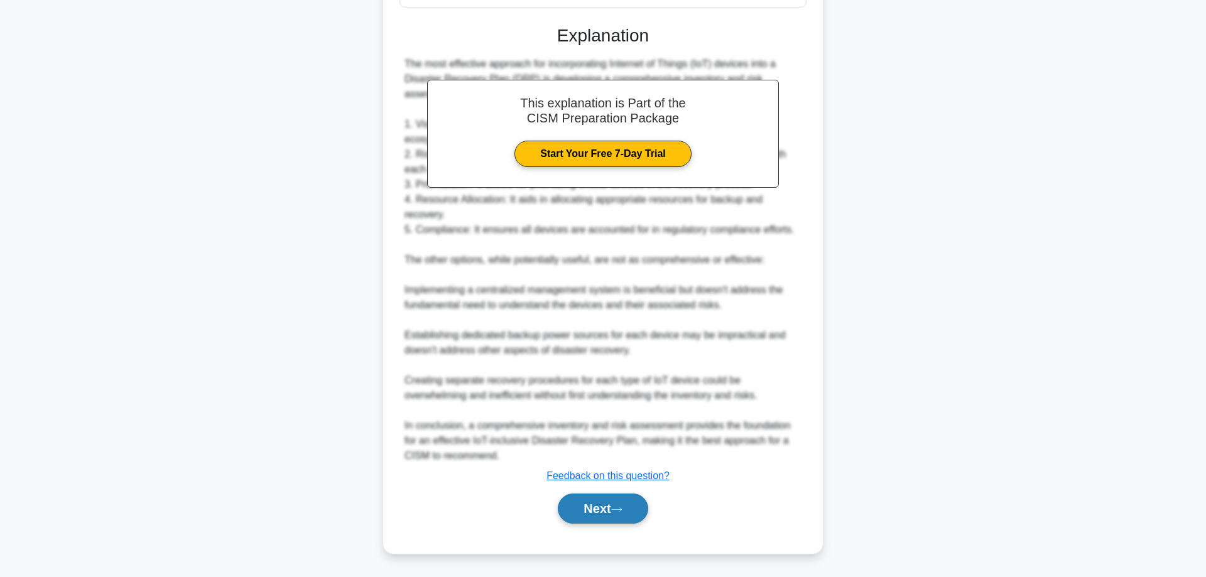
click at [581, 508] on button "Next" at bounding box center [603, 509] width 90 height 30
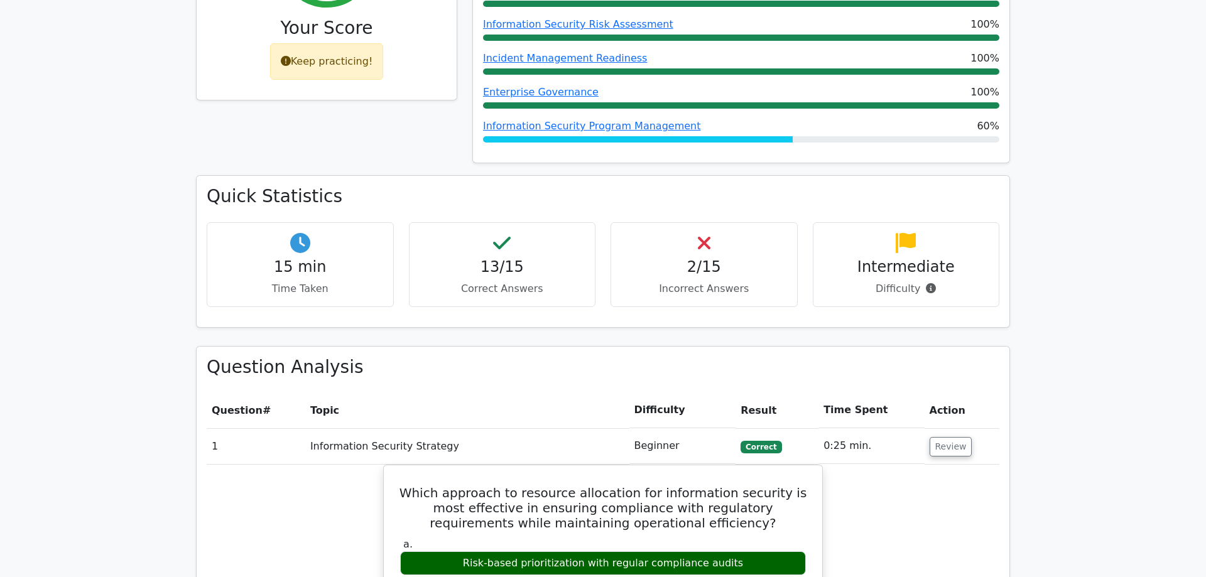
scroll to position [833, 0]
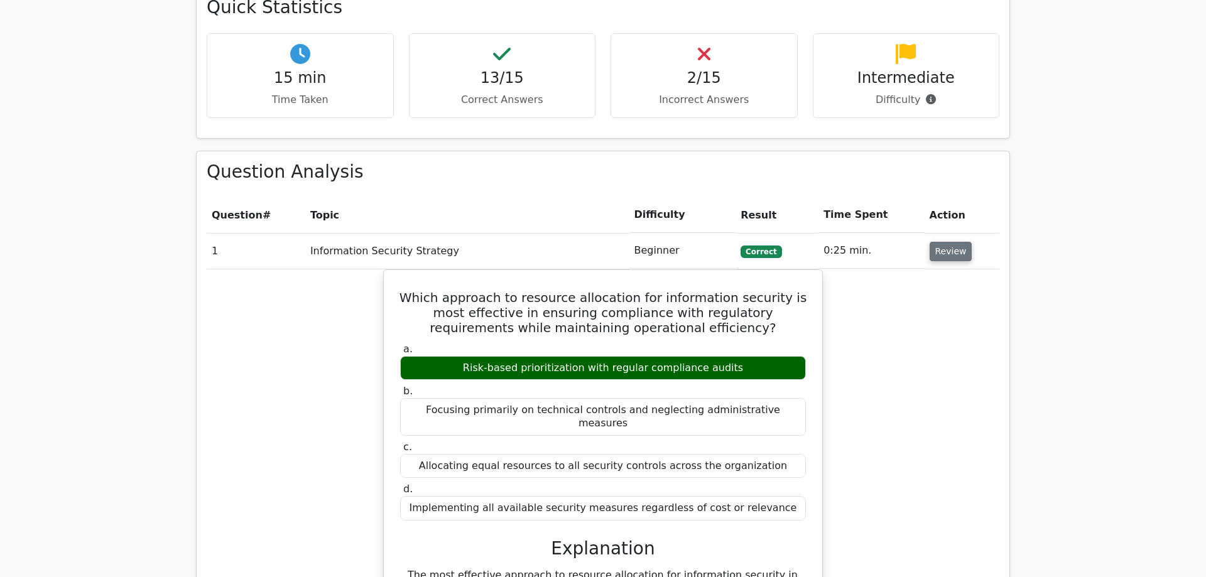
click at [942, 242] on button "Review" at bounding box center [951, 251] width 43 height 19
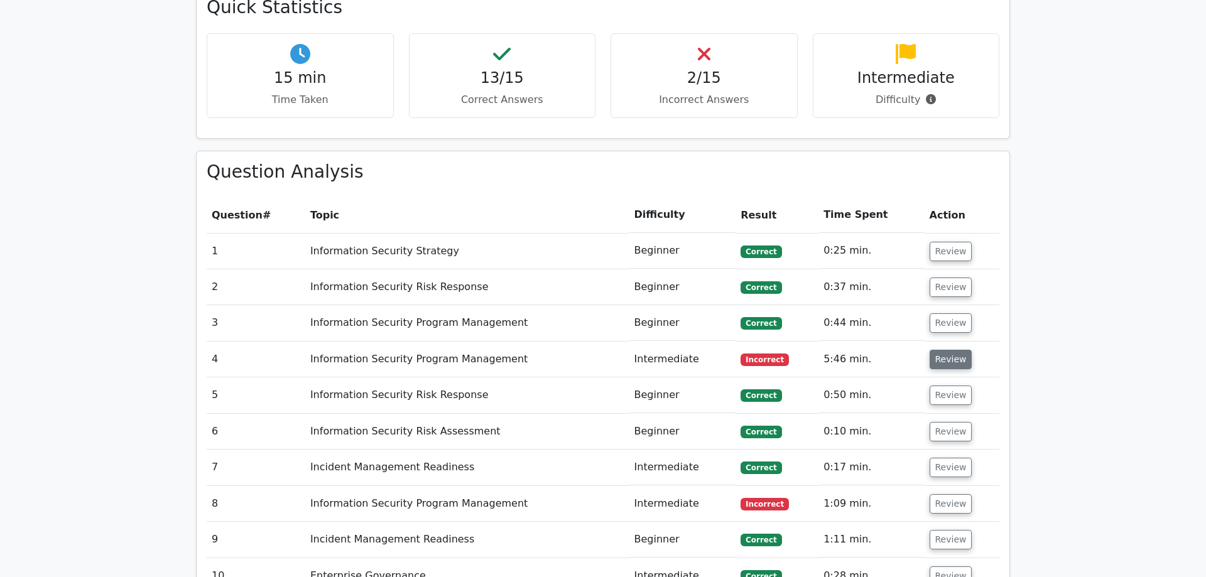
click at [948, 350] on button "Review" at bounding box center [951, 359] width 43 height 19
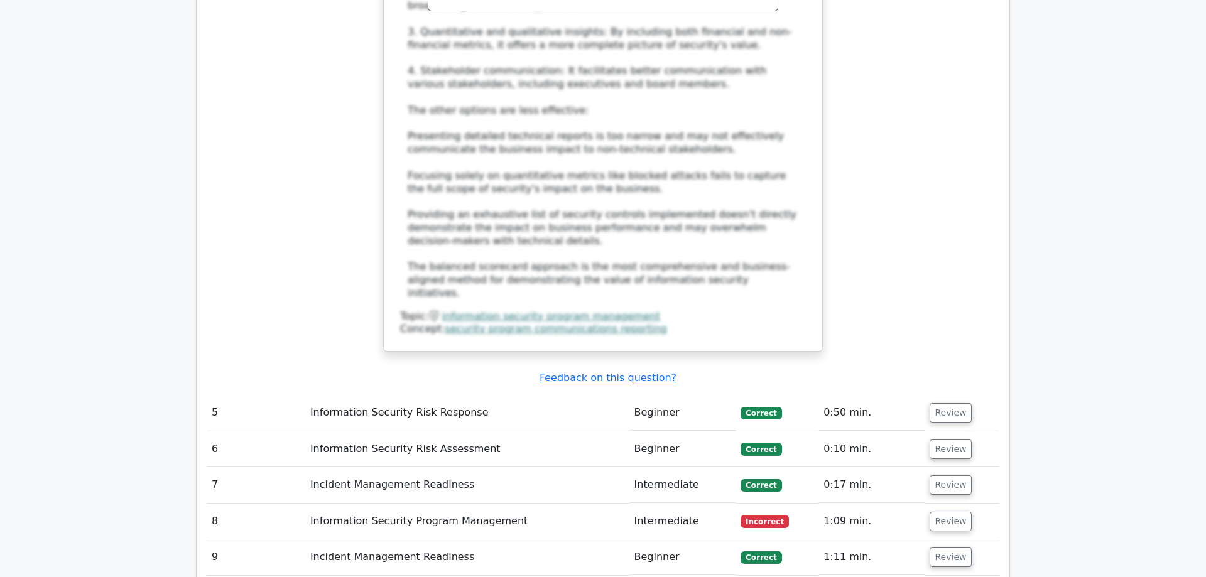
scroll to position [1730, 0]
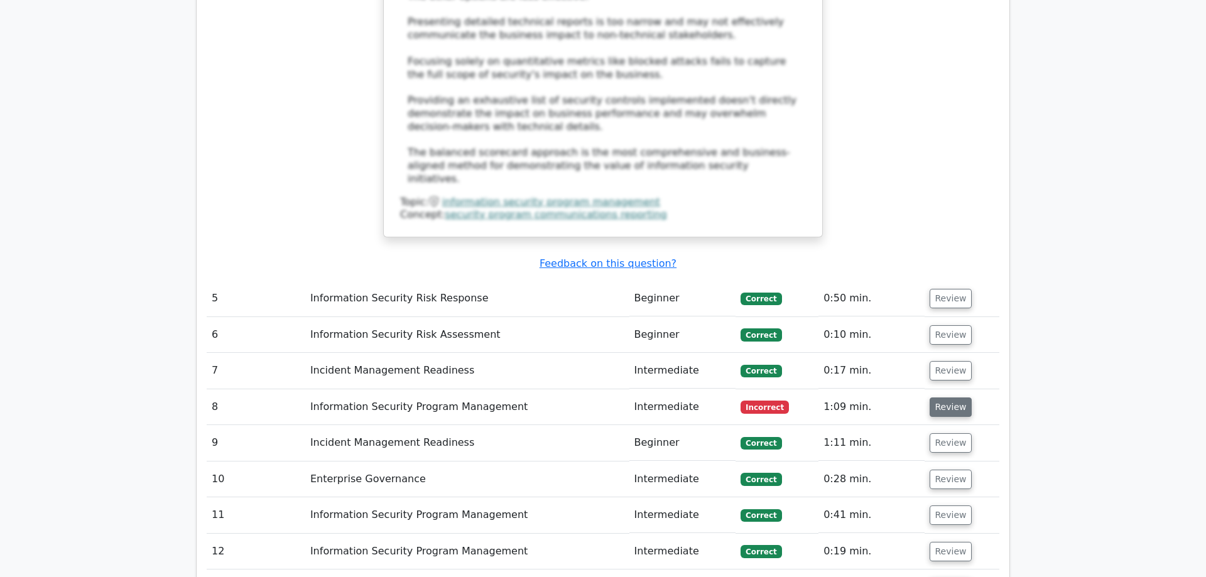
click at [934, 398] on button "Review" at bounding box center [951, 407] width 43 height 19
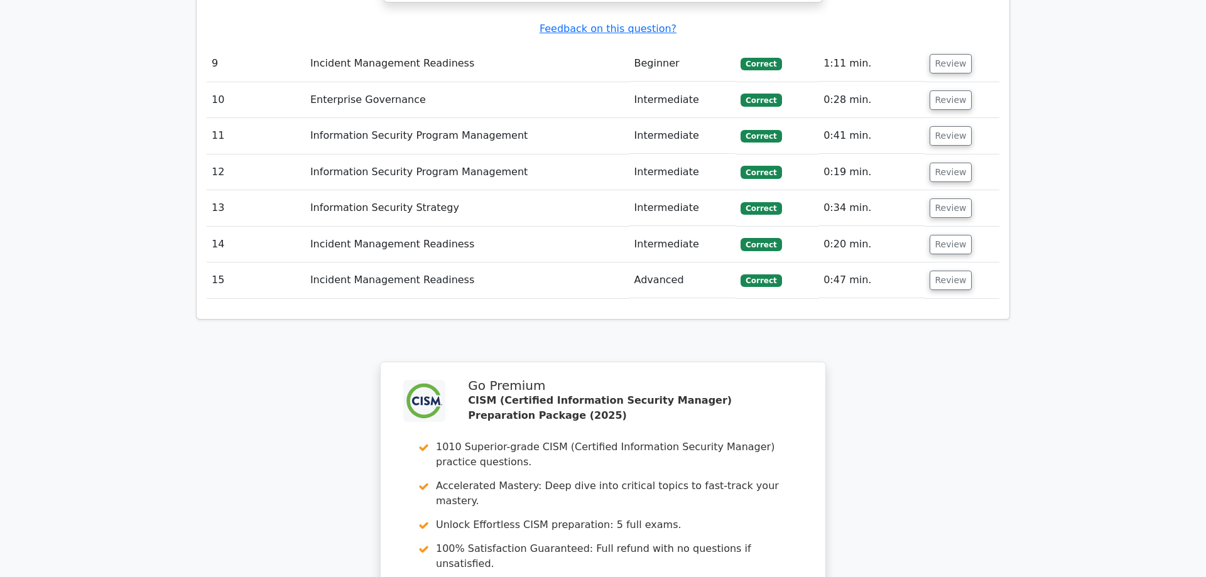
scroll to position [3067, 0]
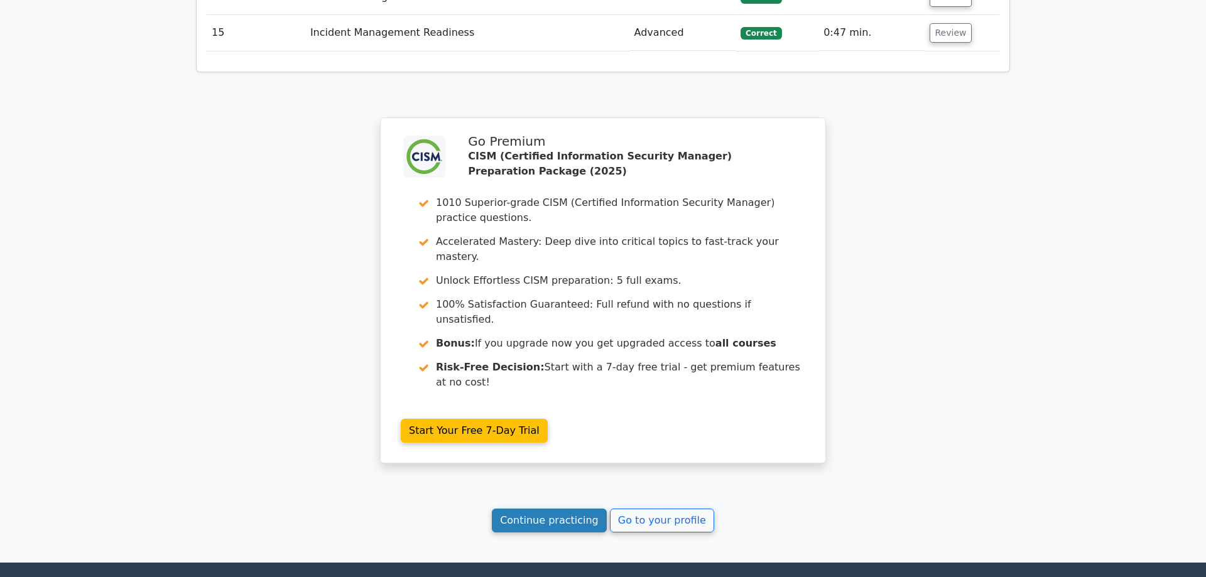
click at [575, 509] on link "Continue practicing" at bounding box center [549, 521] width 115 height 24
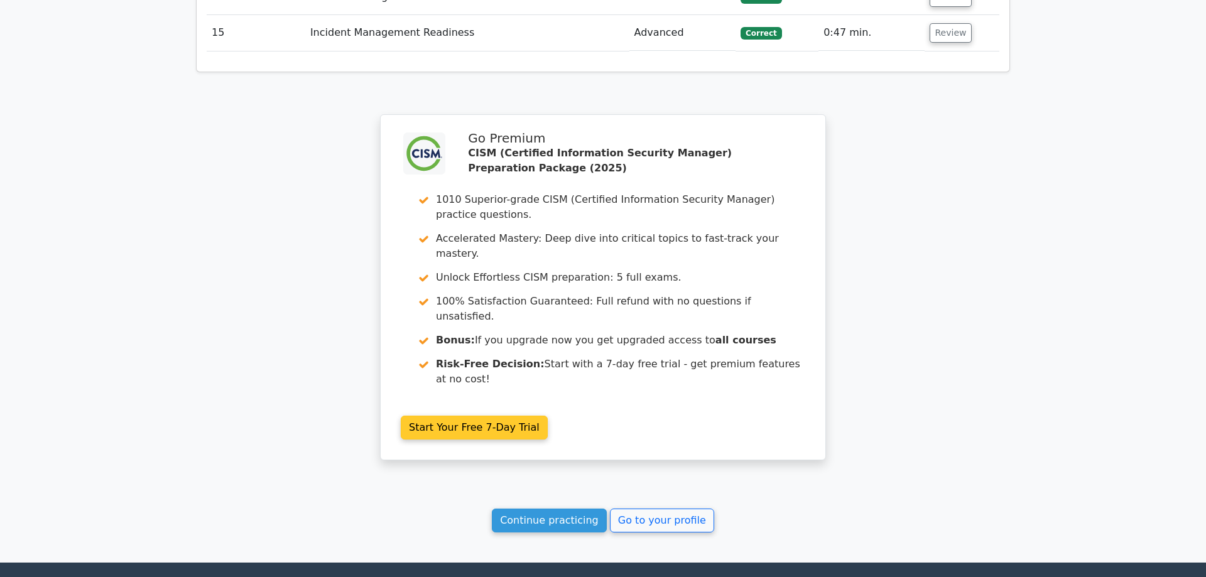
scroll to position [2684, 0]
